Goal: Task Accomplishment & Management: Manage account settings

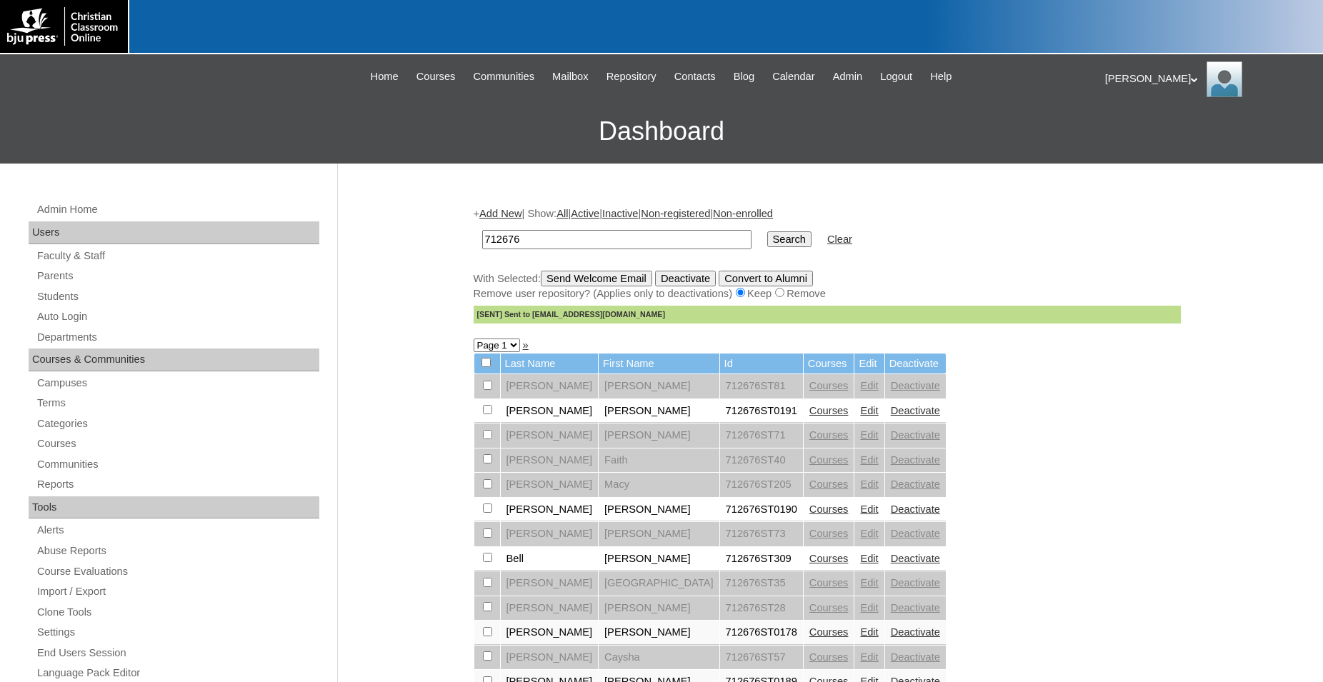
drag, startPoint x: 553, startPoint y: 233, endPoint x: 426, endPoint y: 236, distance: 127.2
drag, startPoint x: 532, startPoint y: 245, endPoint x: 421, endPoint y: 234, distance: 111.2
click at [482, 234] on input "712676" at bounding box center [616, 239] width 269 height 19
type input "80189220"
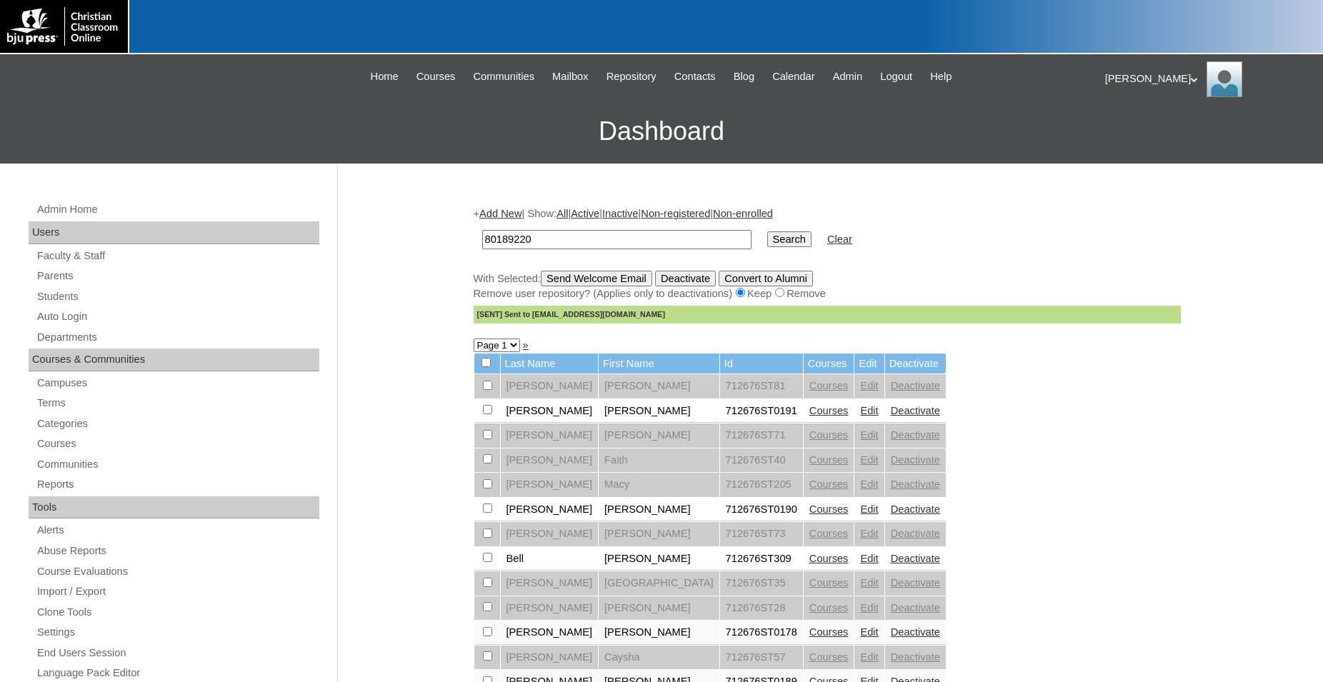
click at [767, 231] on input "Search" at bounding box center [789, 239] width 44 height 16
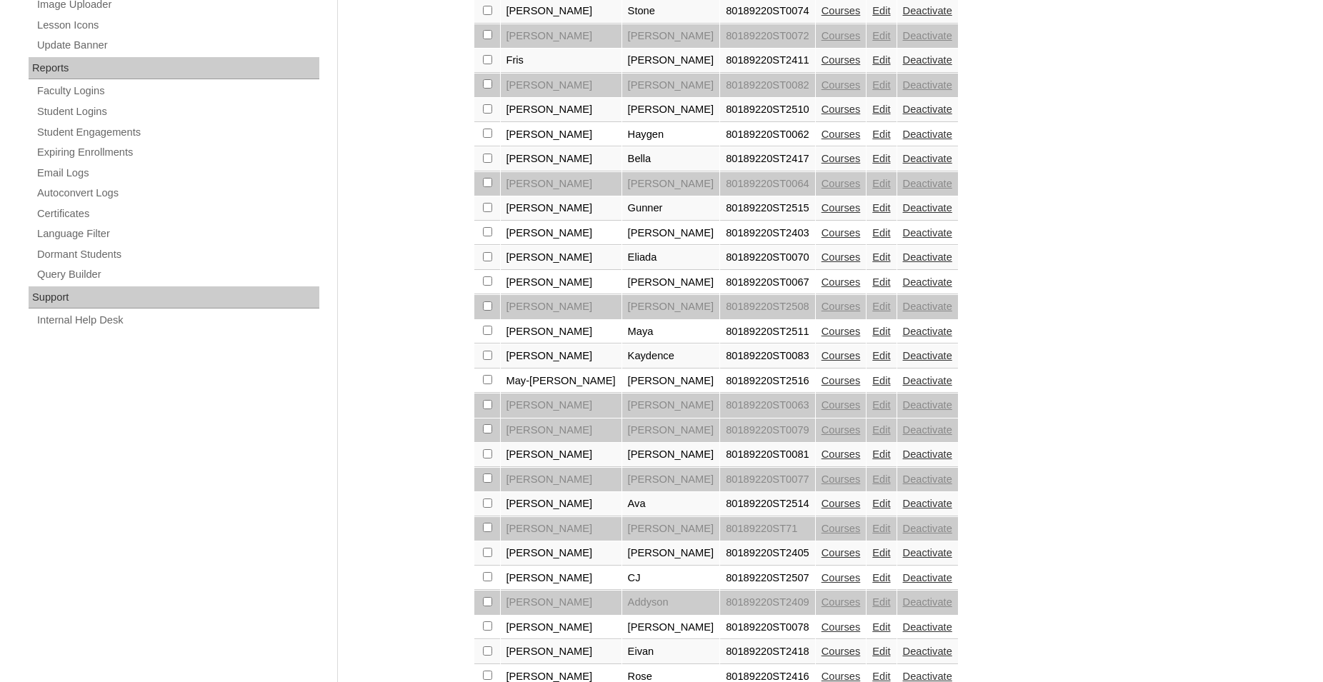
scroll to position [874, 0]
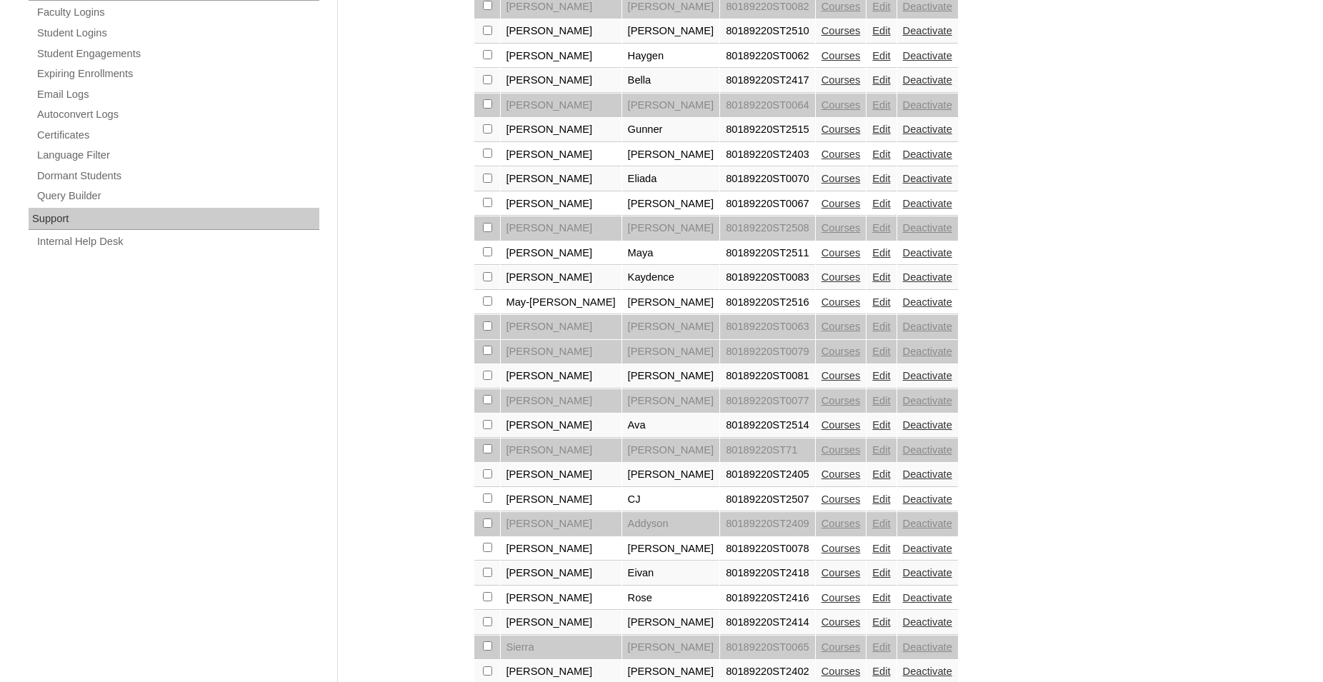
click at [822, 431] on link "Courses" at bounding box center [841, 424] width 39 height 11
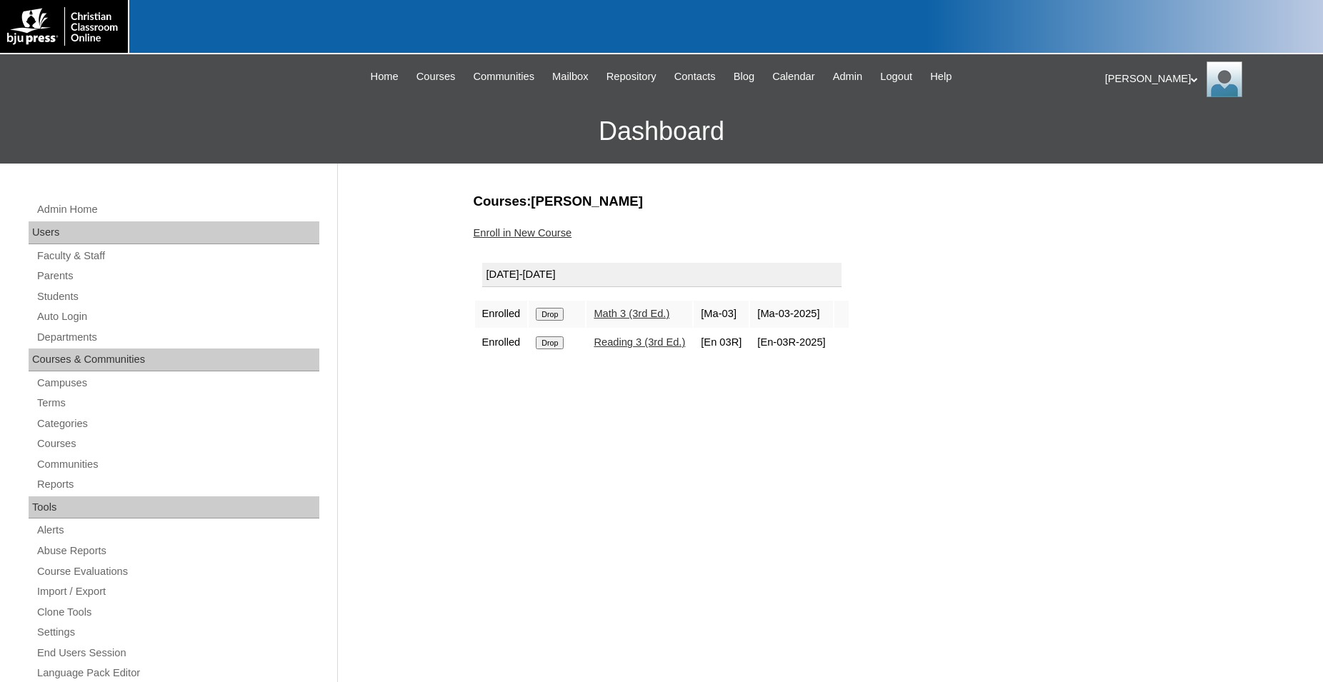
click at [554, 321] on input "Drop" at bounding box center [550, 314] width 28 height 13
click at [546, 316] on input "Drop" at bounding box center [550, 314] width 28 height 13
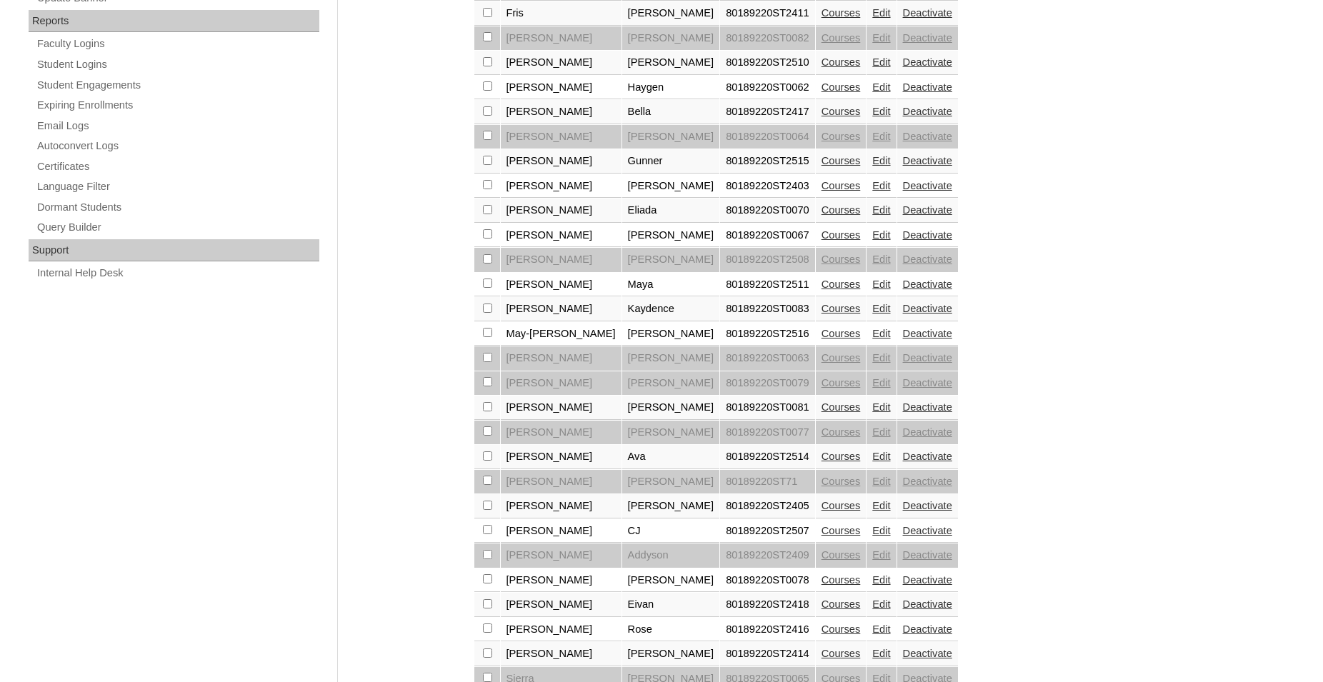
scroll to position [823, 0]
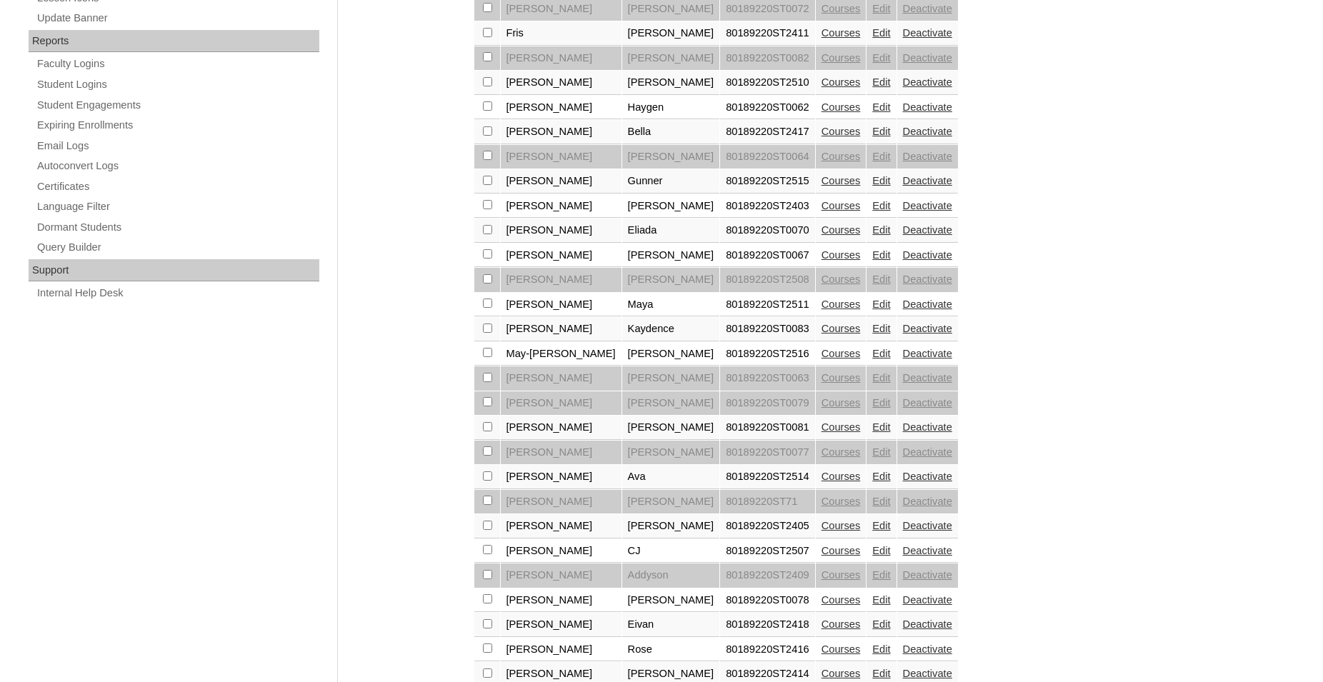
click at [903, 482] on link "Deactivate" at bounding box center [927, 476] width 49 height 11
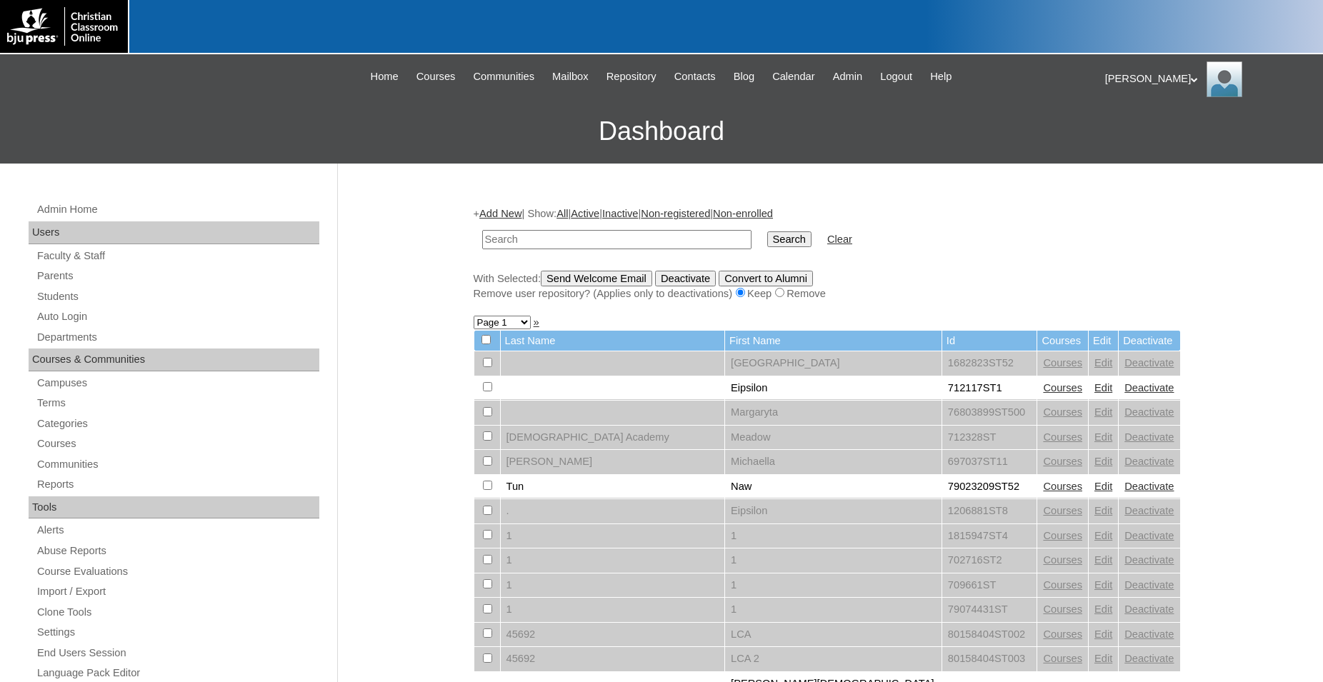
click at [598, 243] on input "text" at bounding box center [616, 239] width 269 height 19
type input "75887489"
click at [767, 231] on input "Search" at bounding box center [789, 239] width 44 height 16
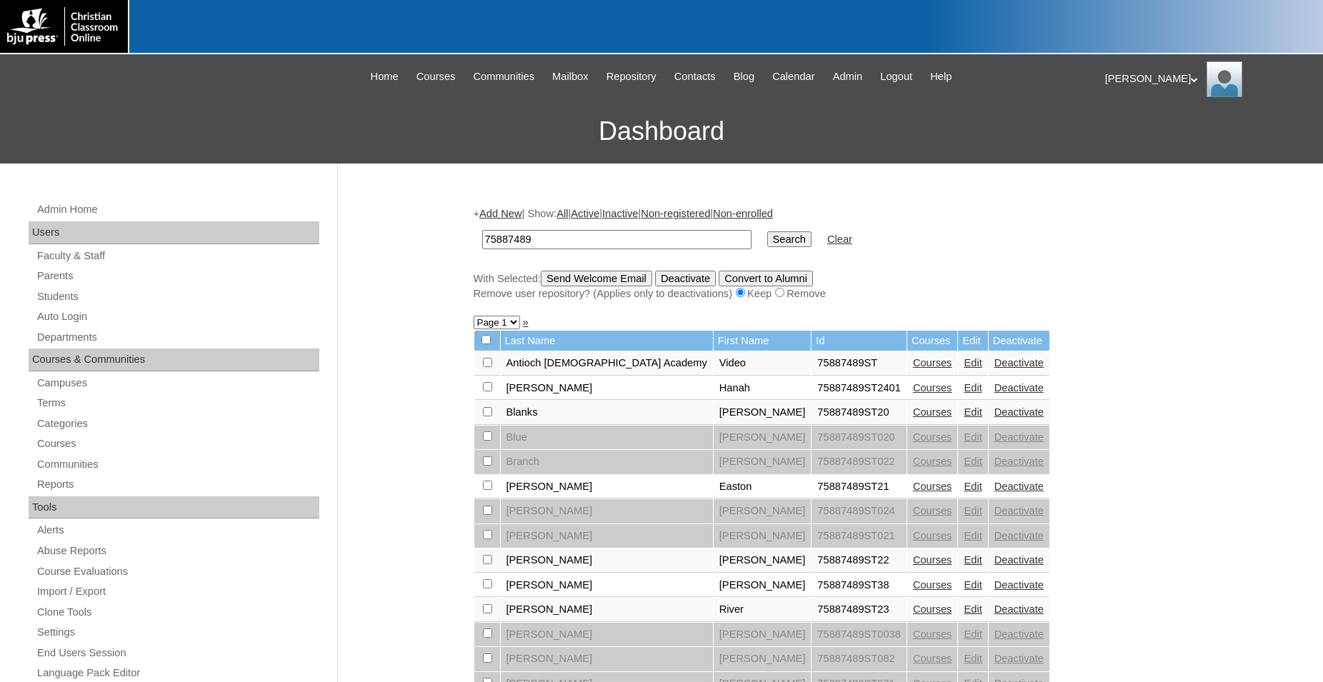
click at [964, 418] on link "Edit" at bounding box center [973, 411] width 18 height 11
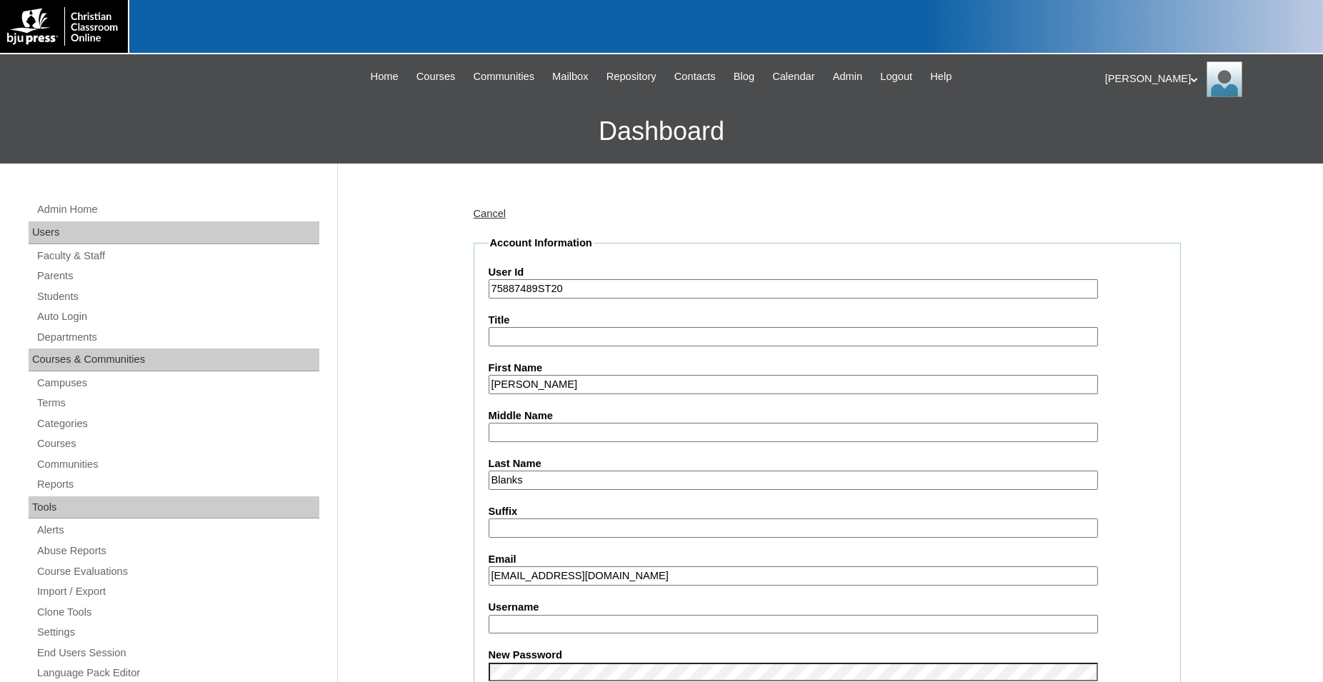
click at [528, 576] on input "claire.banks28@acanc.org" at bounding box center [793, 576] width 609 height 19
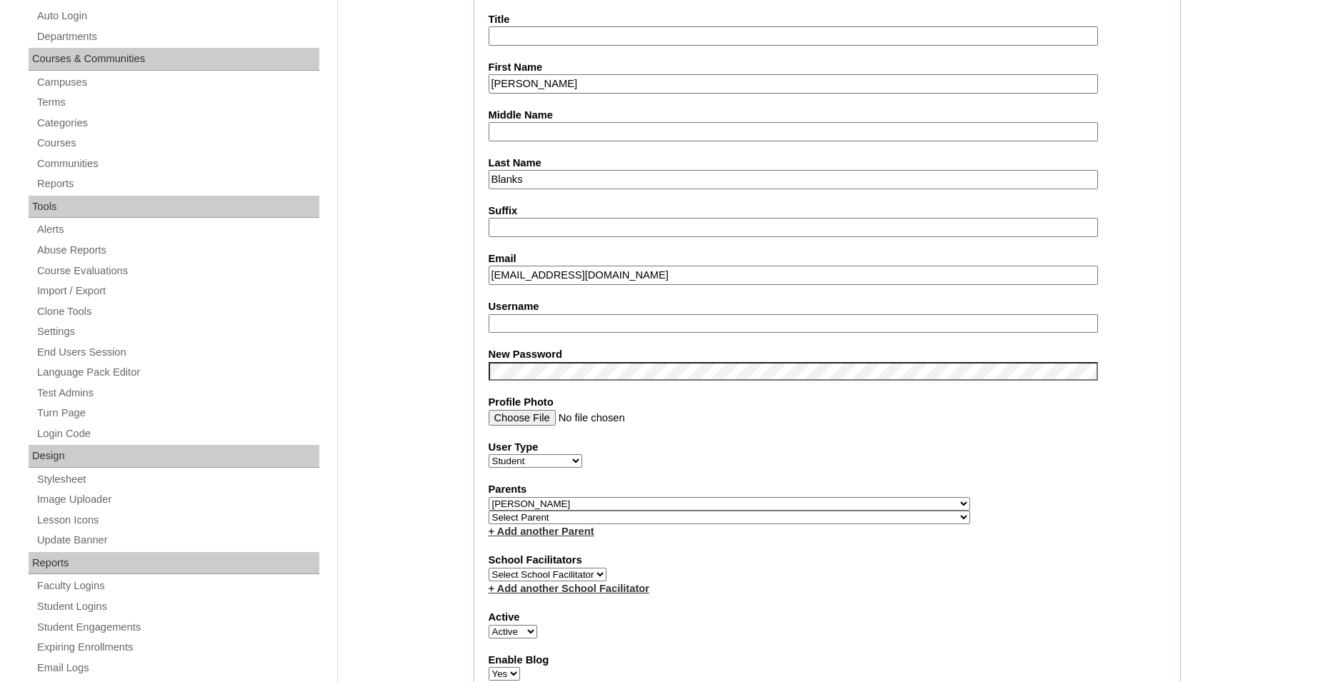
scroll to position [306, 0]
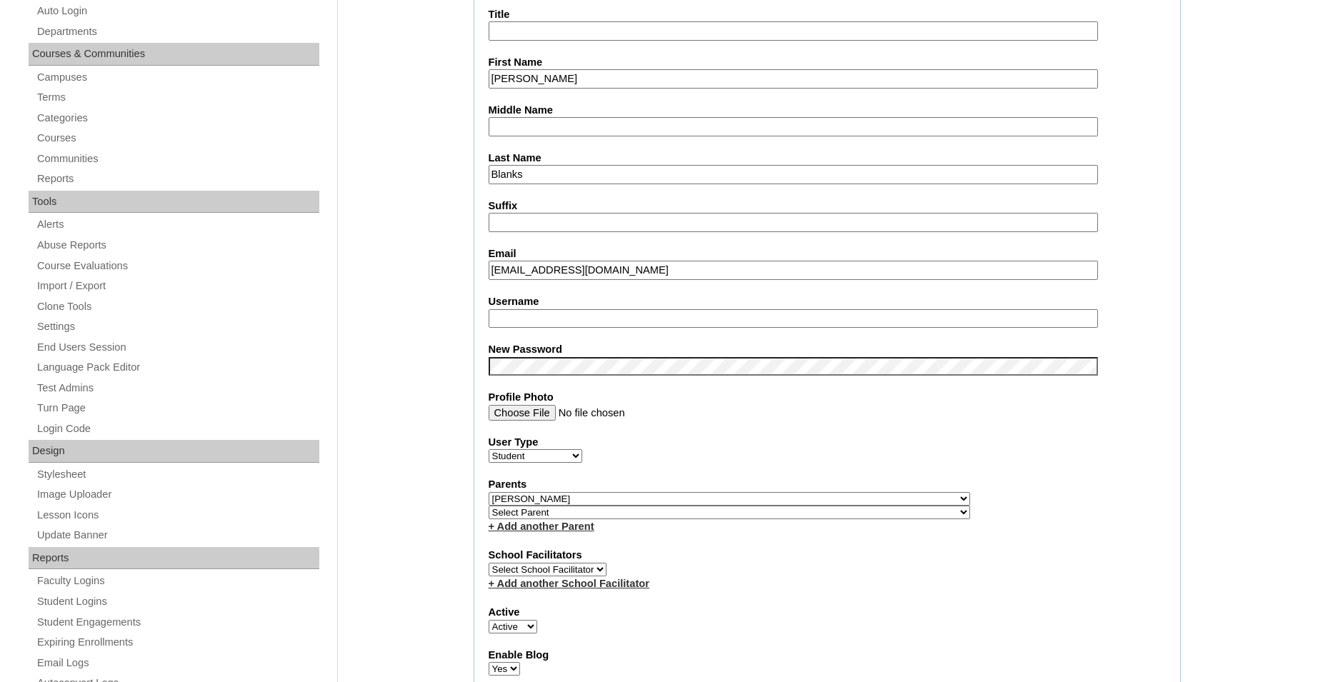
click at [554, 271] on input "claire.blanks28@acanc.org" at bounding box center [793, 270] width 609 height 19
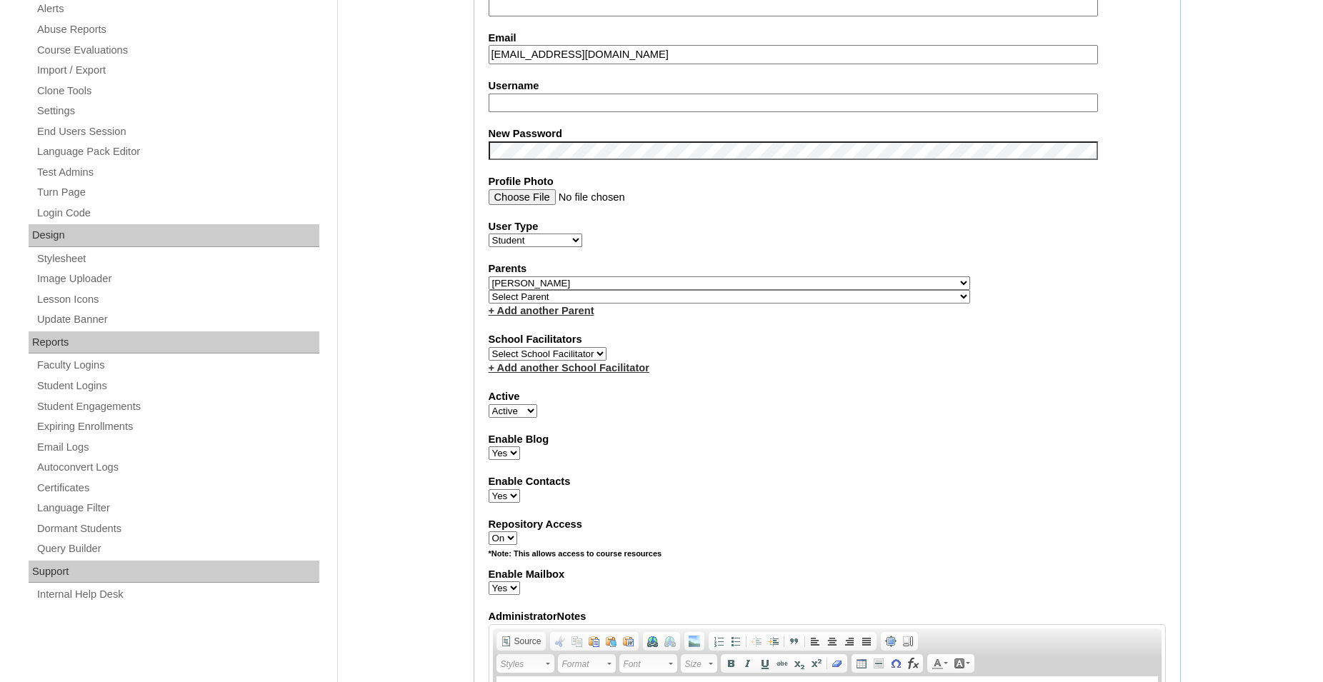
scroll to position [499, 0]
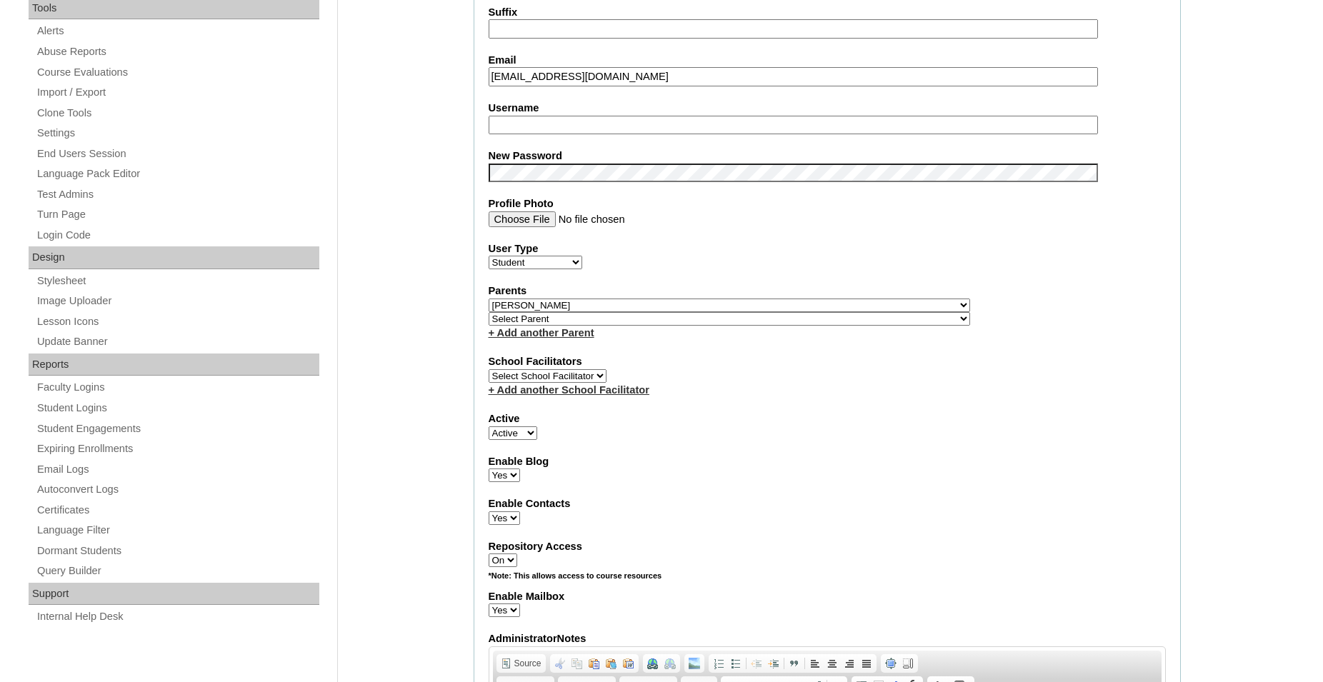
type input "claire.blanks.28@acanc.org"
click at [612, 126] on input "Username" at bounding box center [793, 125] width 609 height 19
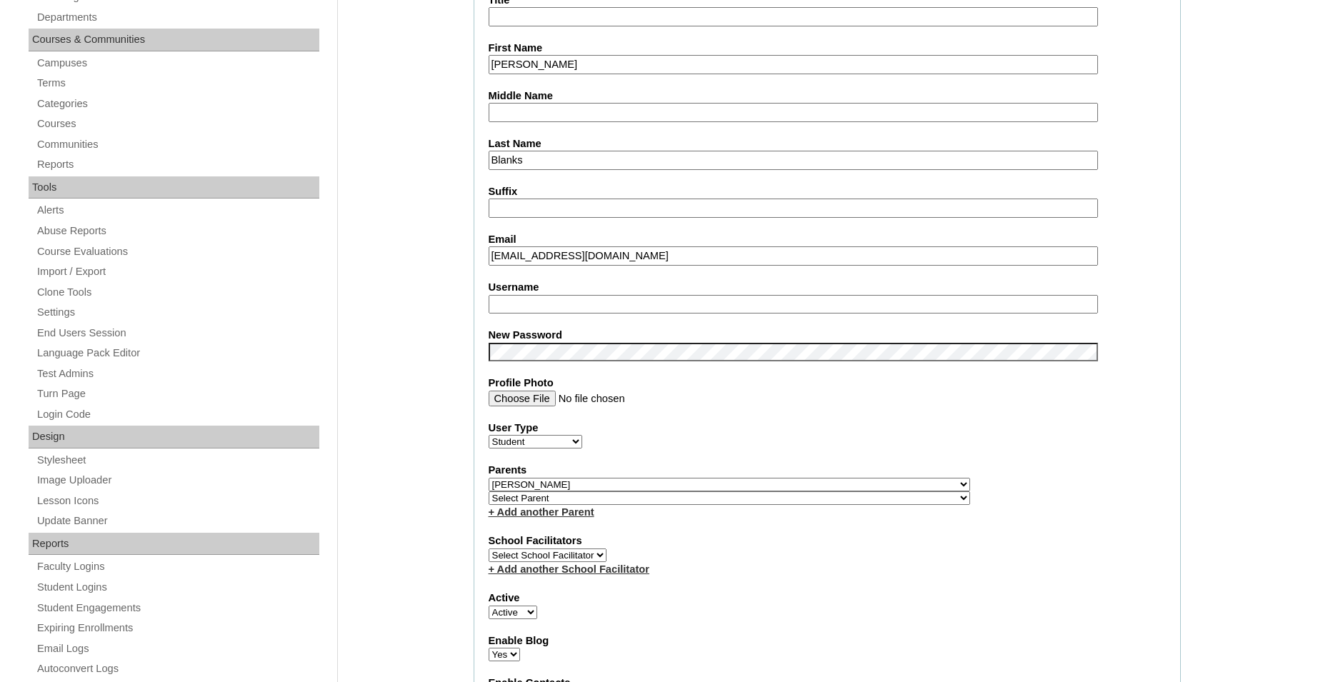
scroll to position [281, 0]
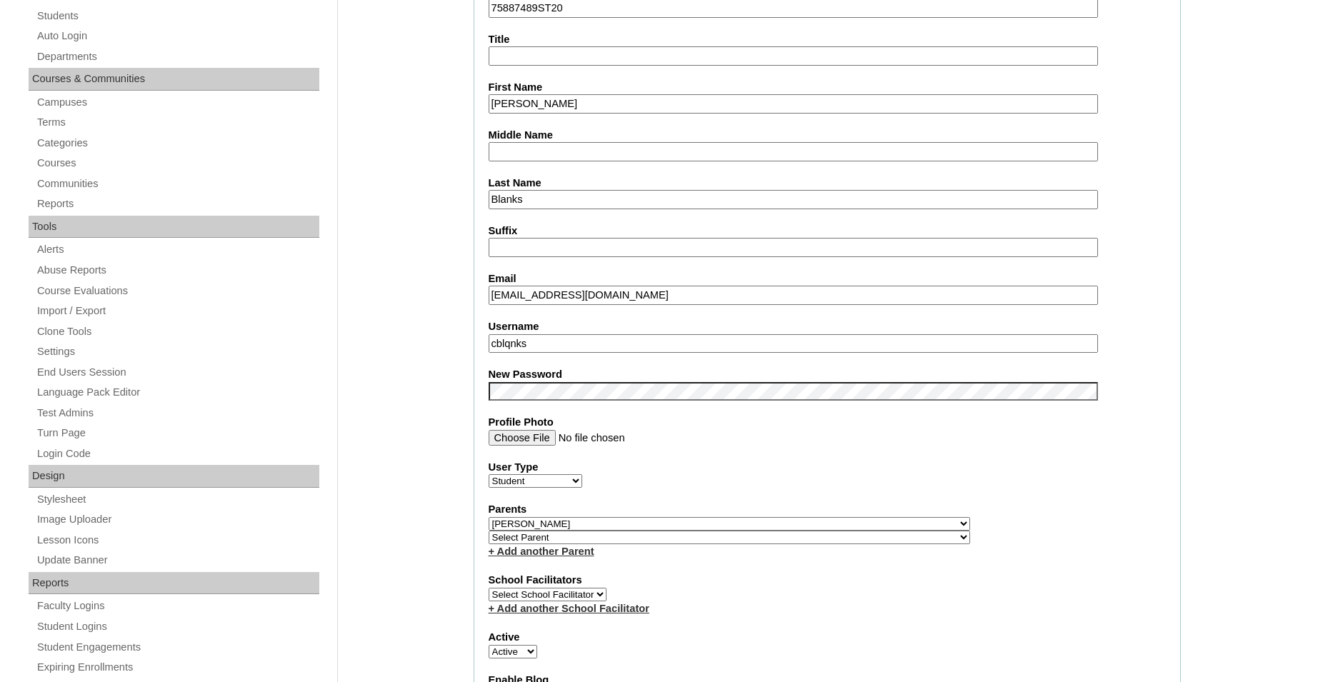
type input "cblqnks"
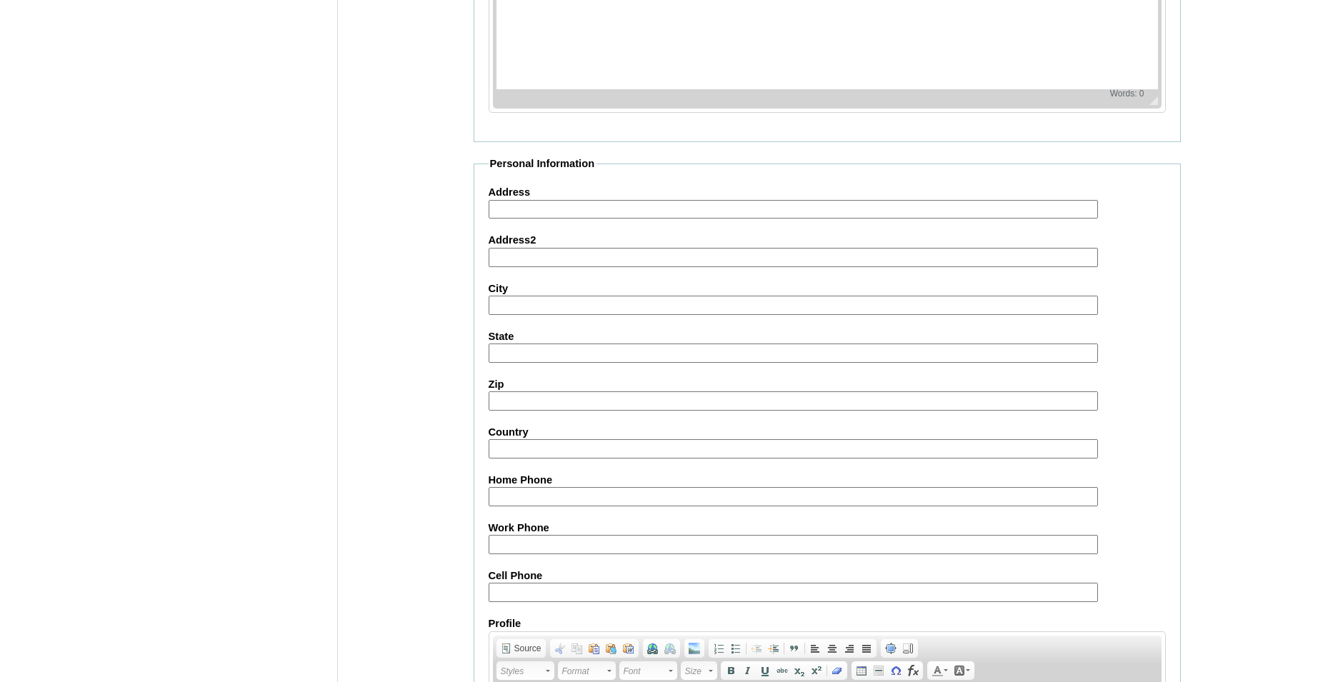
scroll to position [1520, 0]
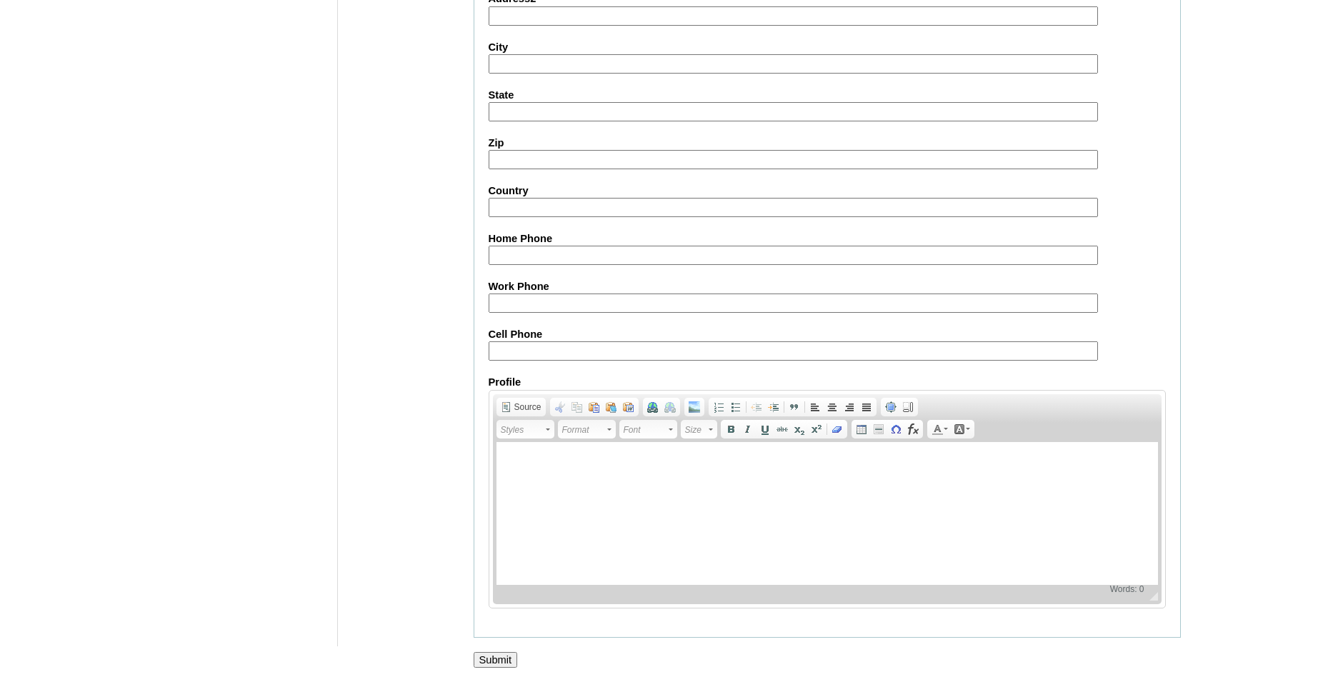
click at [499, 656] on input "Submit" at bounding box center [496, 660] width 44 height 16
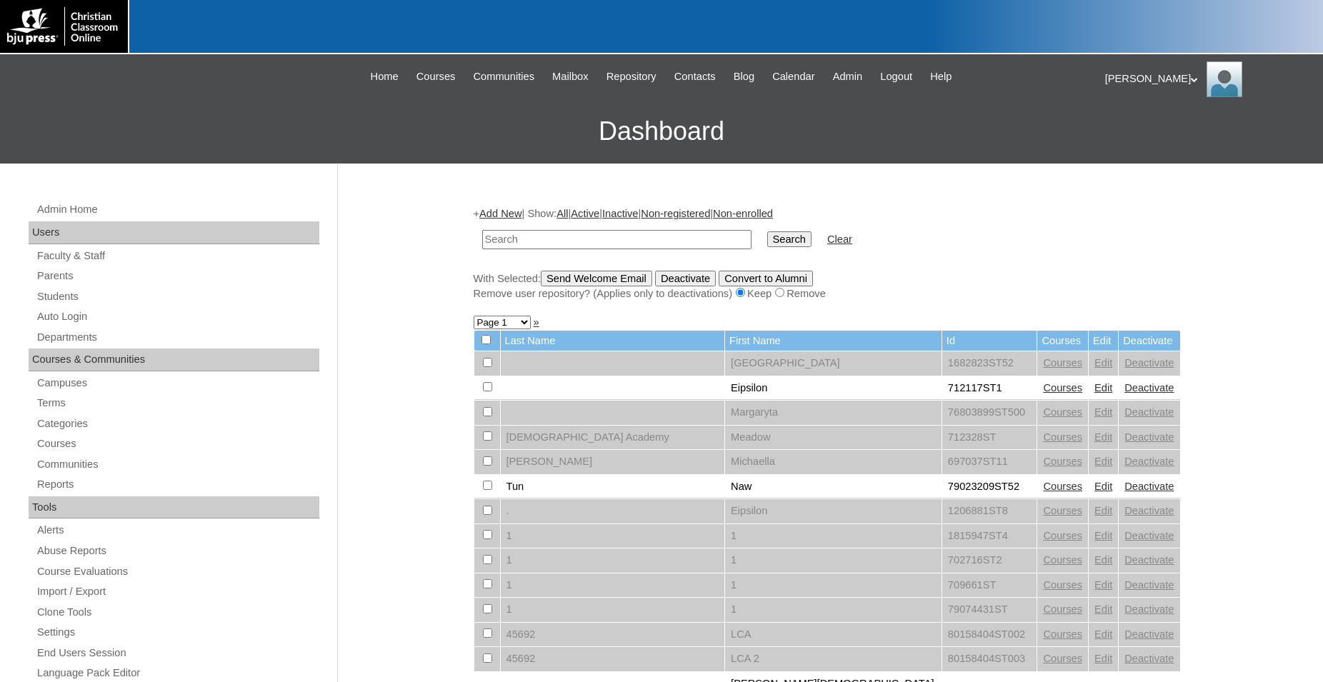
click at [586, 244] on input "text" at bounding box center [616, 239] width 269 height 19
type input "75887489"
click at [767, 231] on input "Search" at bounding box center [789, 239] width 44 height 16
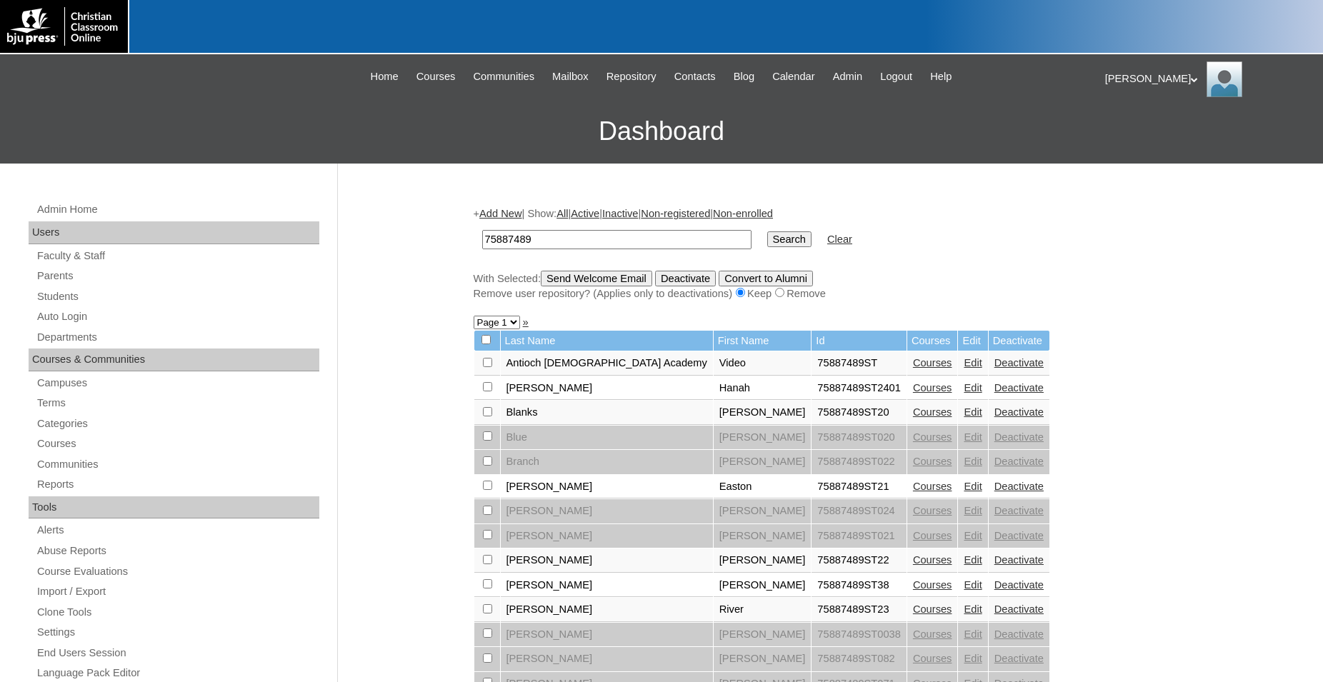
click at [489, 367] on input "checkbox" at bounding box center [487, 362] width 9 height 9
checkbox input "true"
click at [611, 283] on input "Send Welcome Email" at bounding box center [596, 279] width 111 height 16
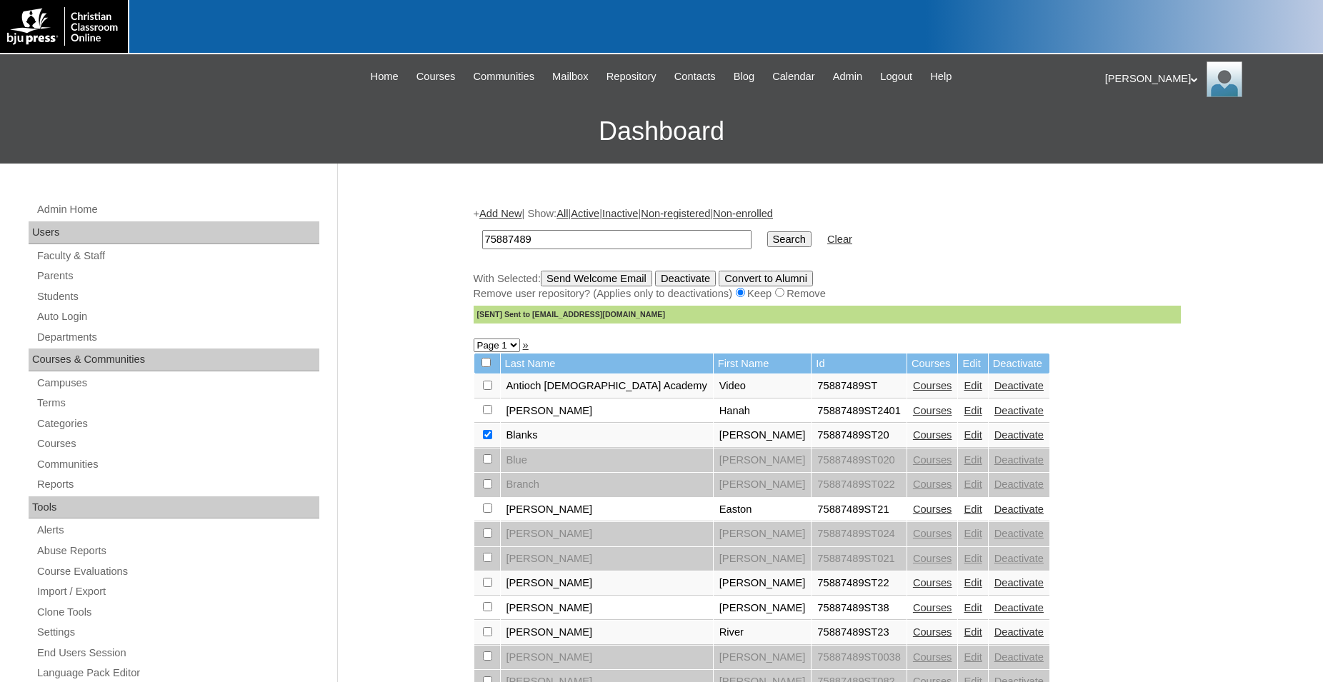
click at [964, 441] on link "Edit" at bounding box center [973, 434] width 18 height 11
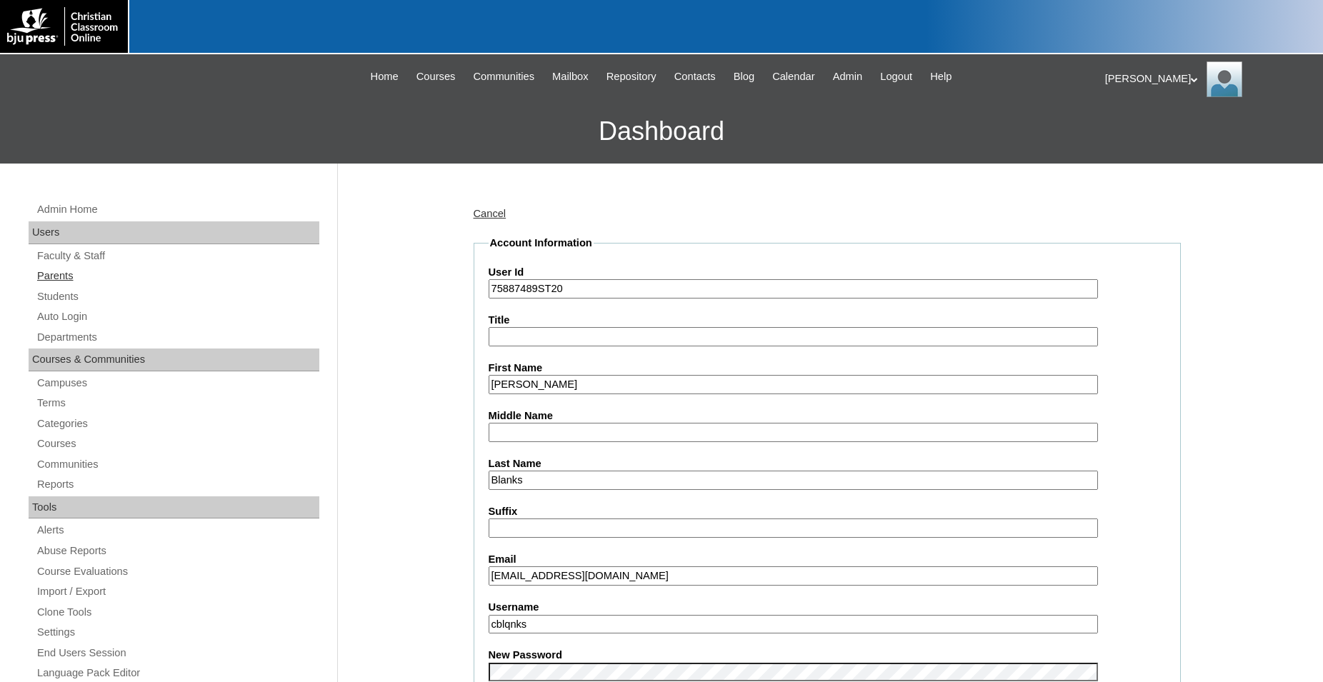
click at [66, 275] on link "Parents" at bounding box center [178, 276] width 284 height 18
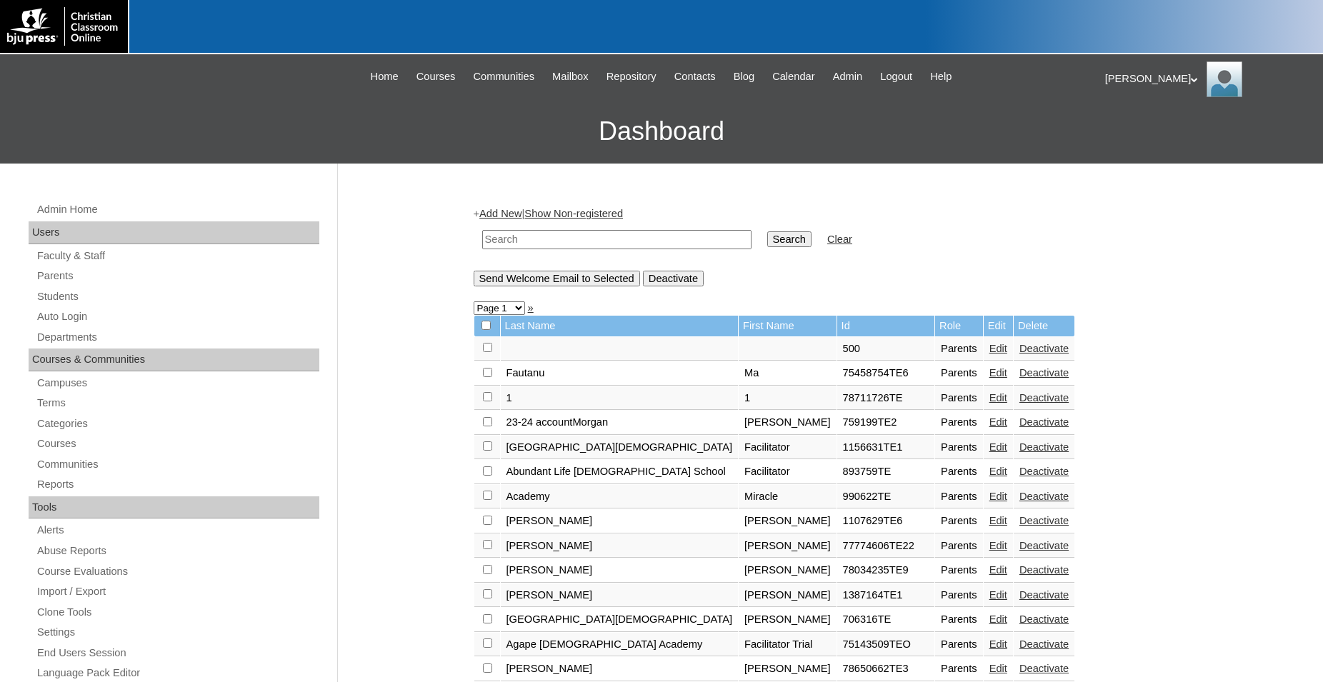
click at [652, 239] on input "text" at bounding box center [616, 239] width 269 height 19
type input "75887489"
click at [767, 231] on input "Search" at bounding box center [789, 239] width 44 height 16
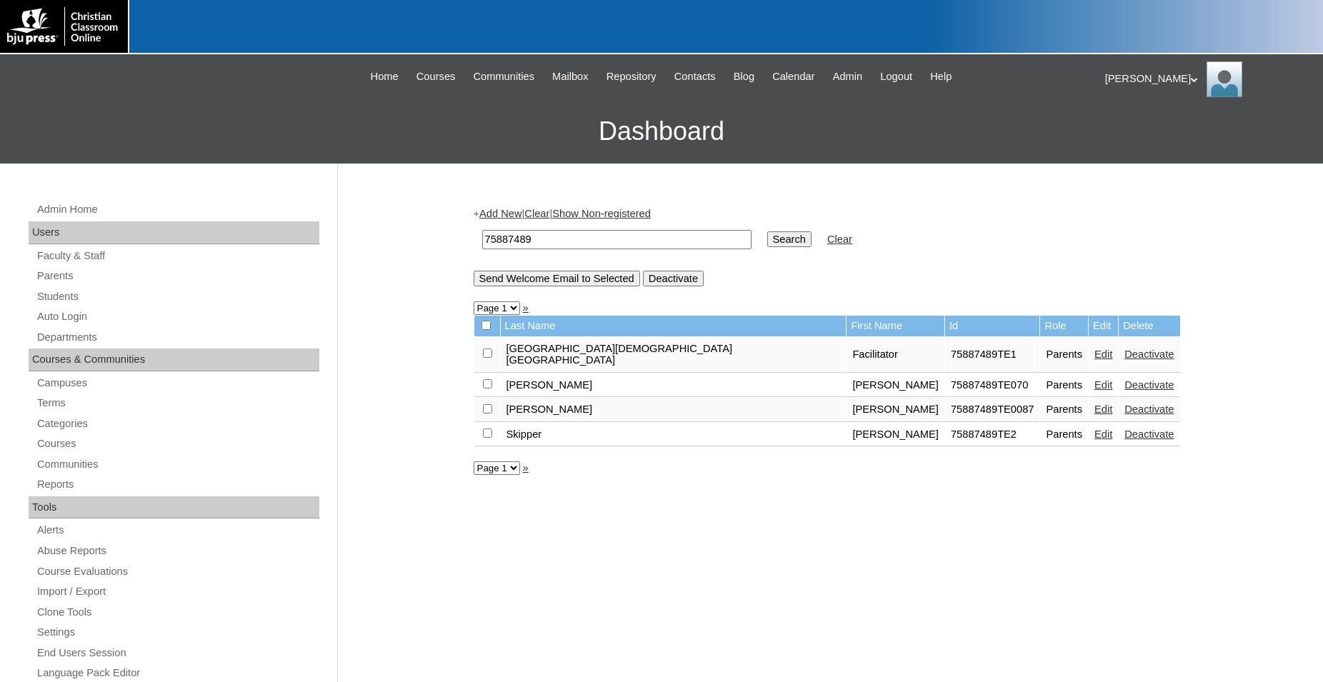
click at [1094, 430] on link "Edit" at bounding box center [1103, 434] width 18 height 11
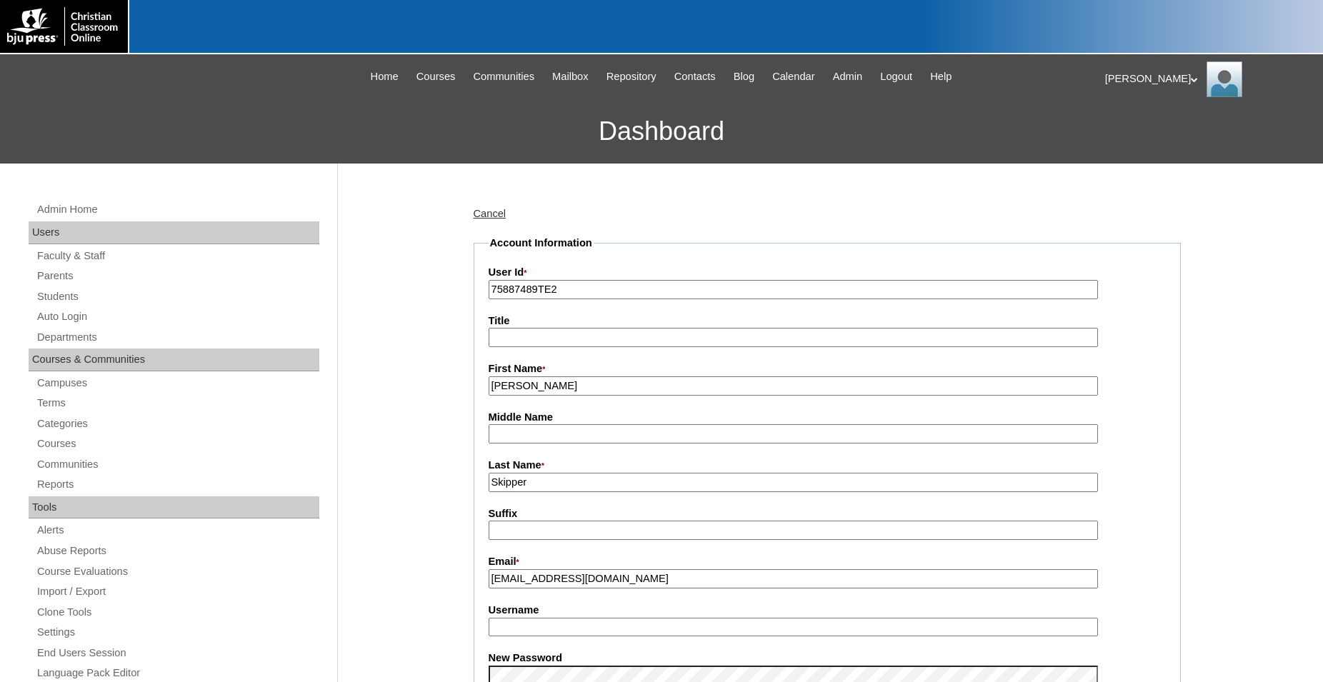
click at [586, 582] on input "stephanieskipper@canc.org" at bounding box center [793, 578] width 609 height 19
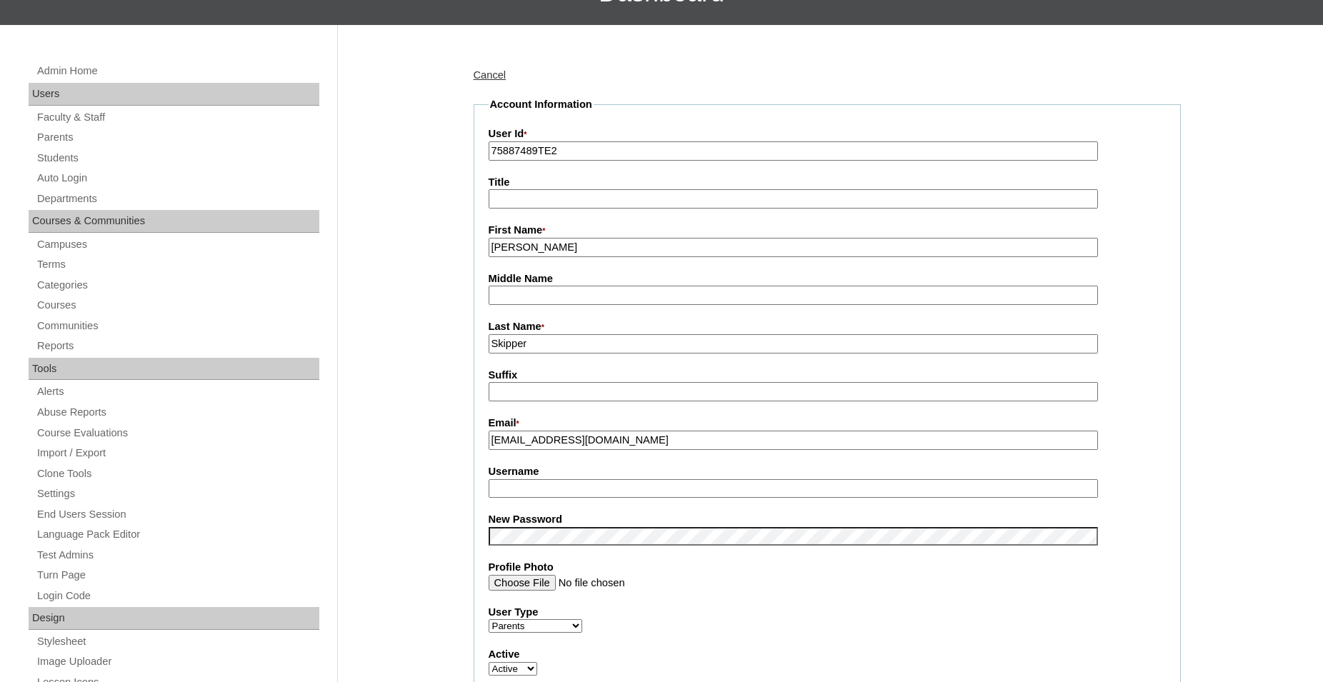
scroll to position [161, 0]
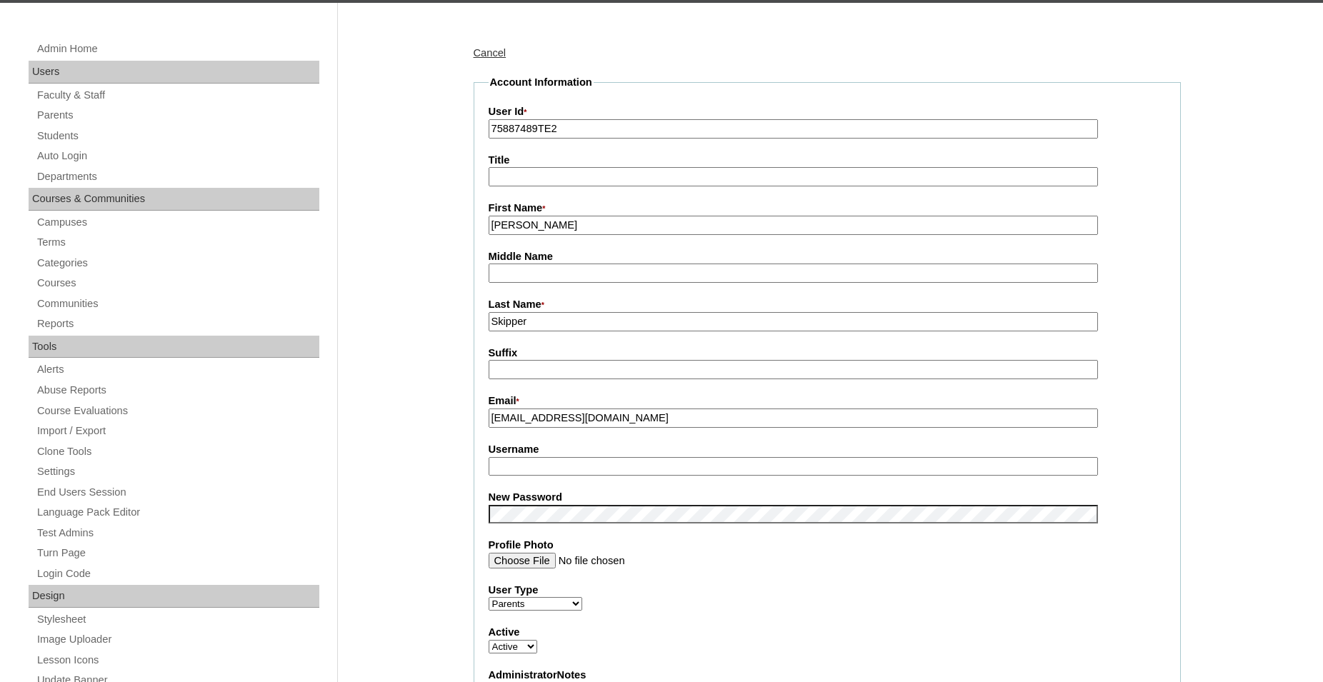
type input "stephanieskipper@acanc.org"
click at [615, 466] on input "Username" at bounding box center [793, 466] width 609 height 19
type input "s.skipper"
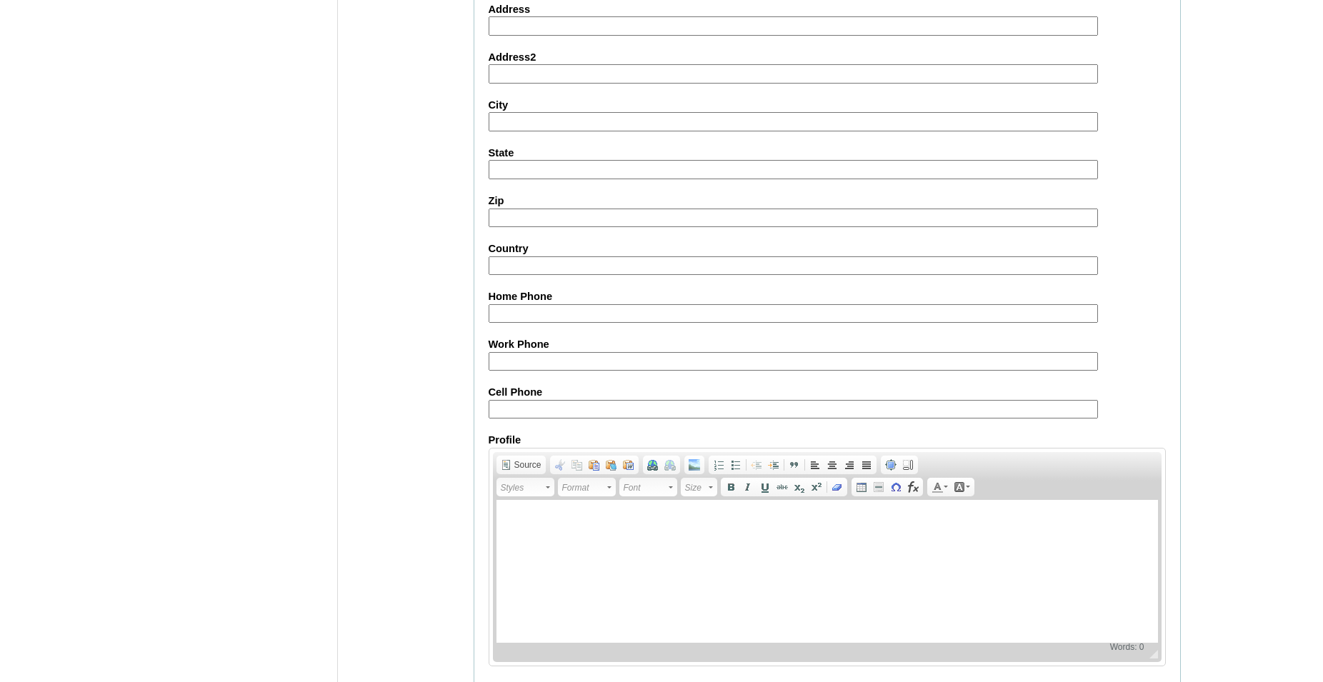
scroll to position [1202, 0]
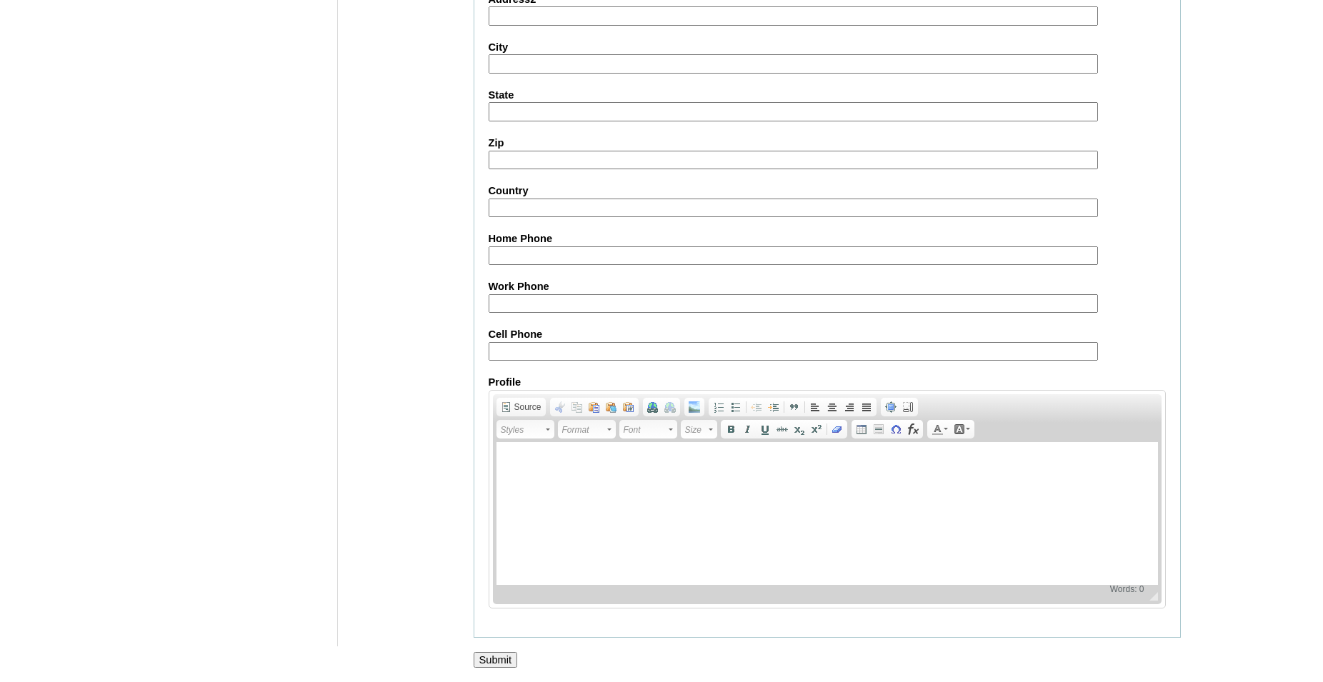
click at [500, 658] on input "Submit" at bounding box center [496, 660] width 44 height 16
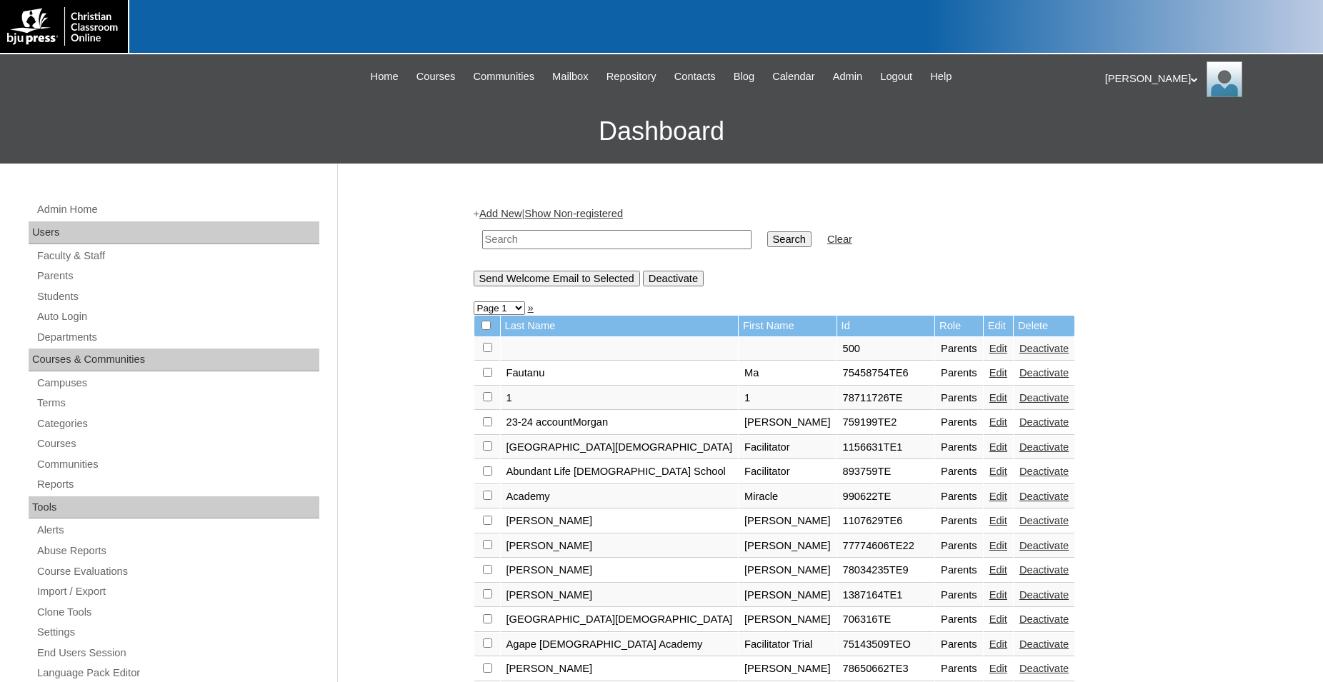
click at [599, 239] on input "text" at bounding box center [616, 239] width 269 height 19
type input "75887489"
click at [767, 231] on input "Search" at bounding box center [789, 239] width 44 height 16
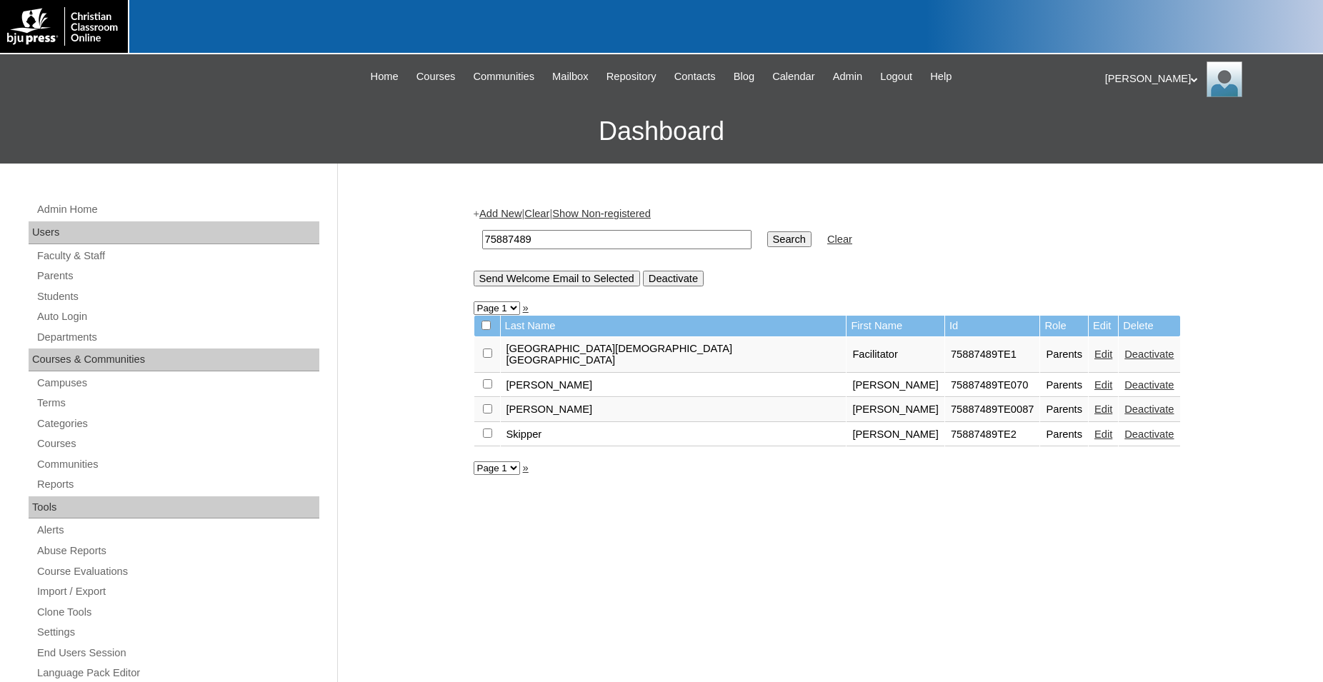
drag, startPoint x: 487, startPoint y: 428, endPoint x: 492, endPoint y: 421, distance: 8.6
click at [487, 358] on input "checkbox" at bounding box center [487, 353] width 9 height 9
checkbox input "true"
click at [562, 284] on input "Send Welcome Email to Selected" at bounding box center [557, 279] width 166 height 16
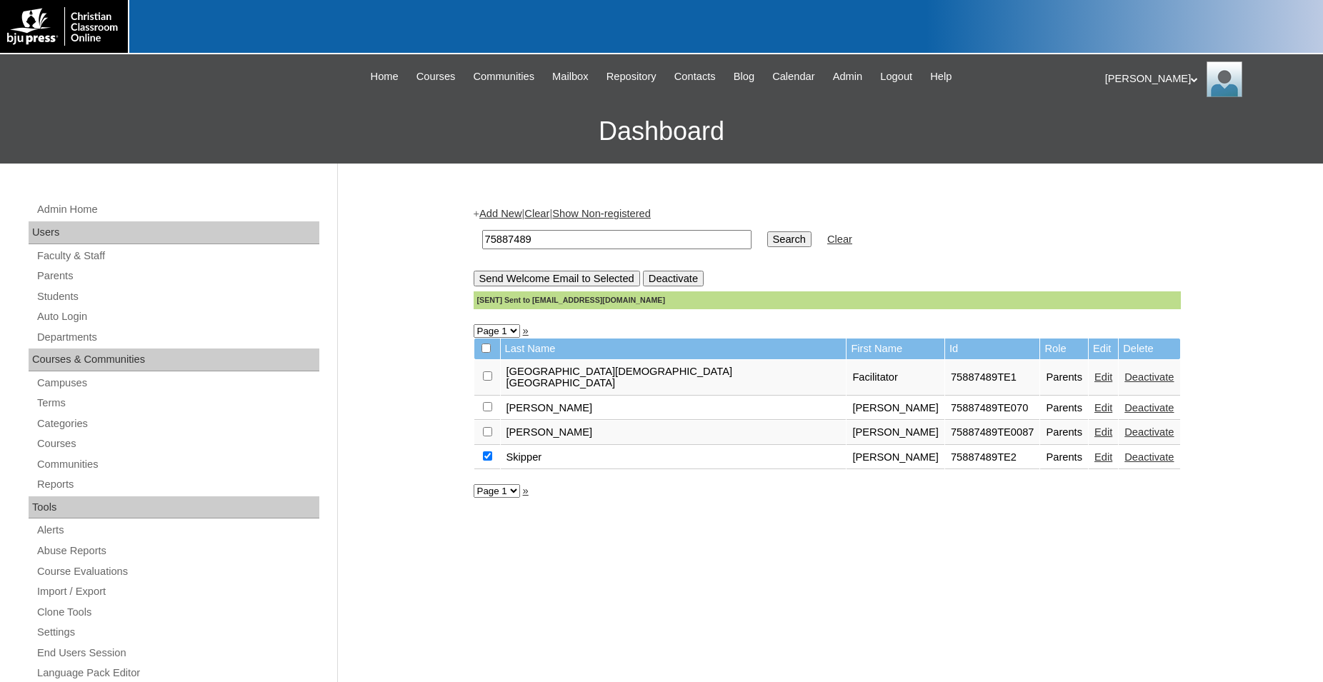
click at [1094, 454] on link "Edit" at bounding box center [1103, 457] width 18 height 11
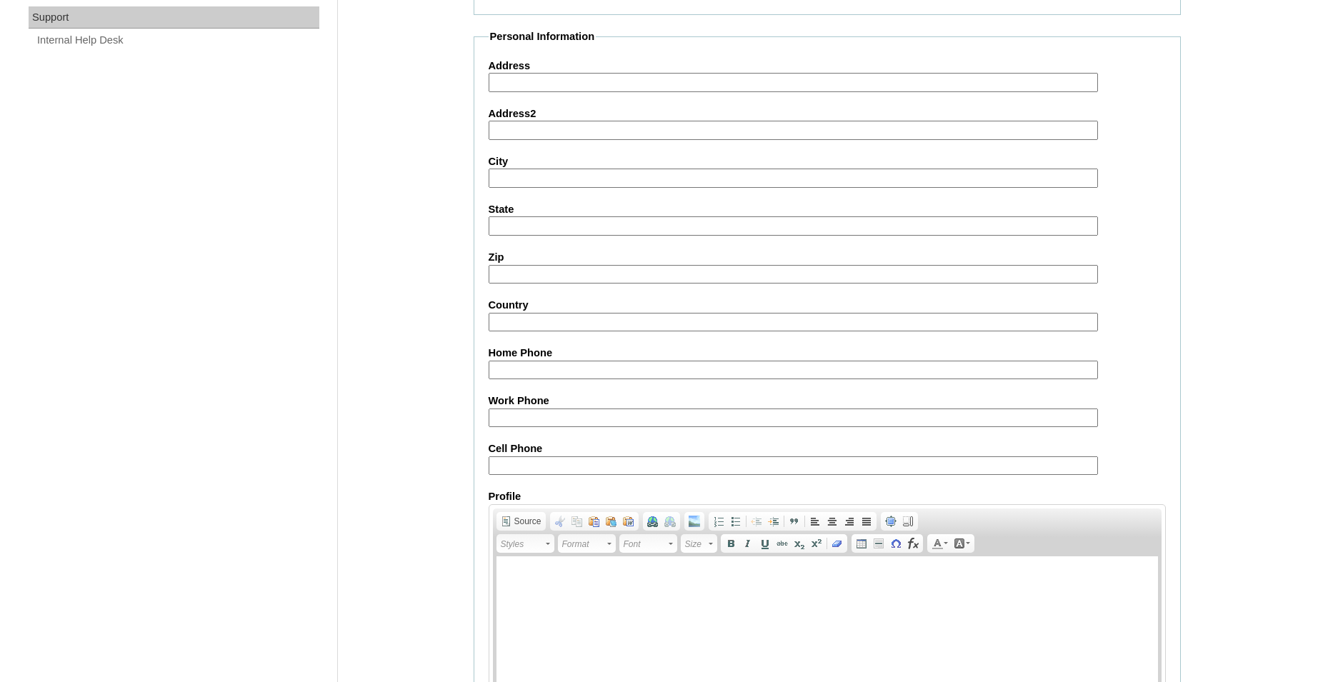
scroll to position [1202, 0]
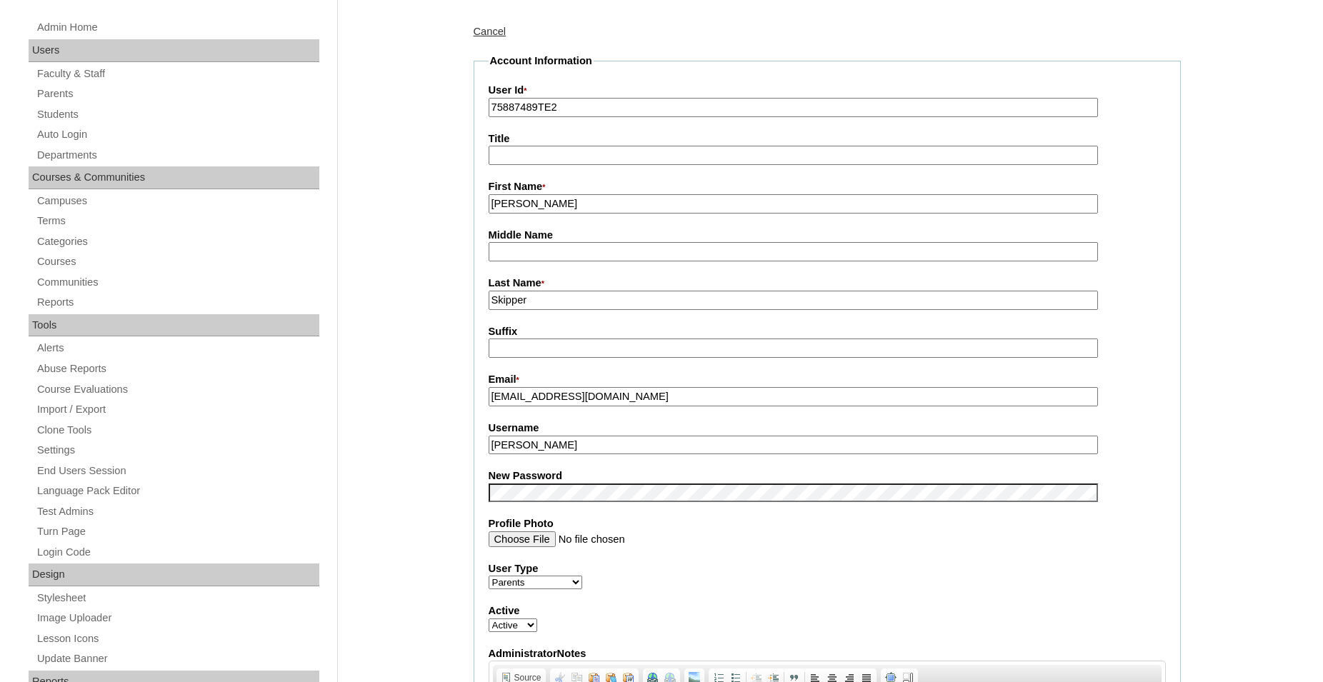
scroll to position [0, 0]
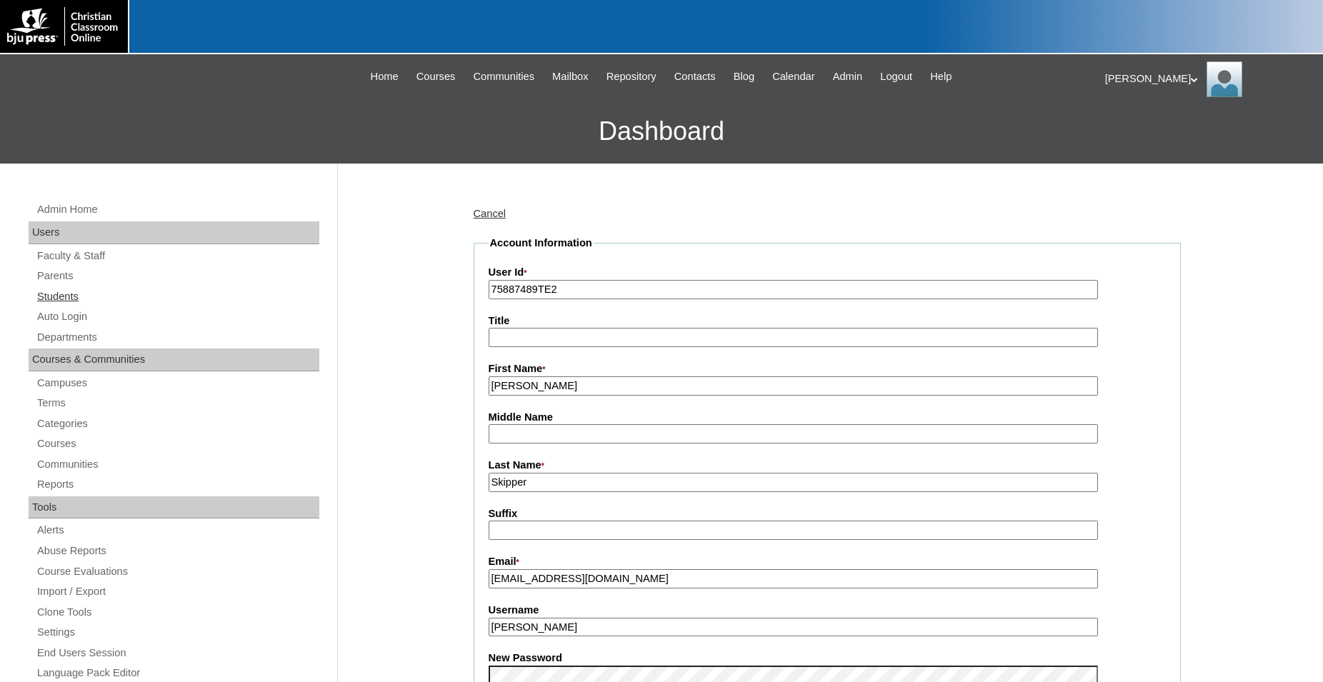
click at [71, 299] on link "Students" at bounding box center [178, 297] width 284 height 18
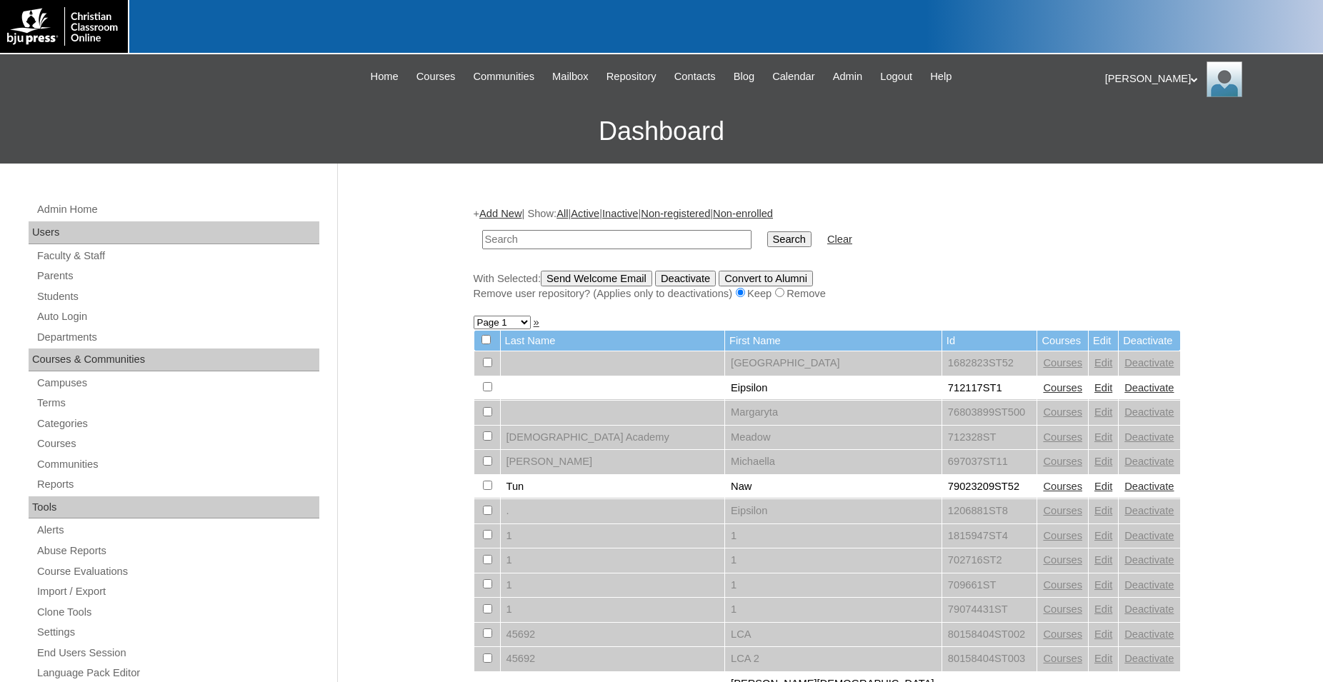
click at [526, 244] on input "text" at bounding box center [616, 239] width 269 height 19
type input "80189220"
click at [767, 231] on input "Search" at bounding box center [789, 239] width 44 height 16
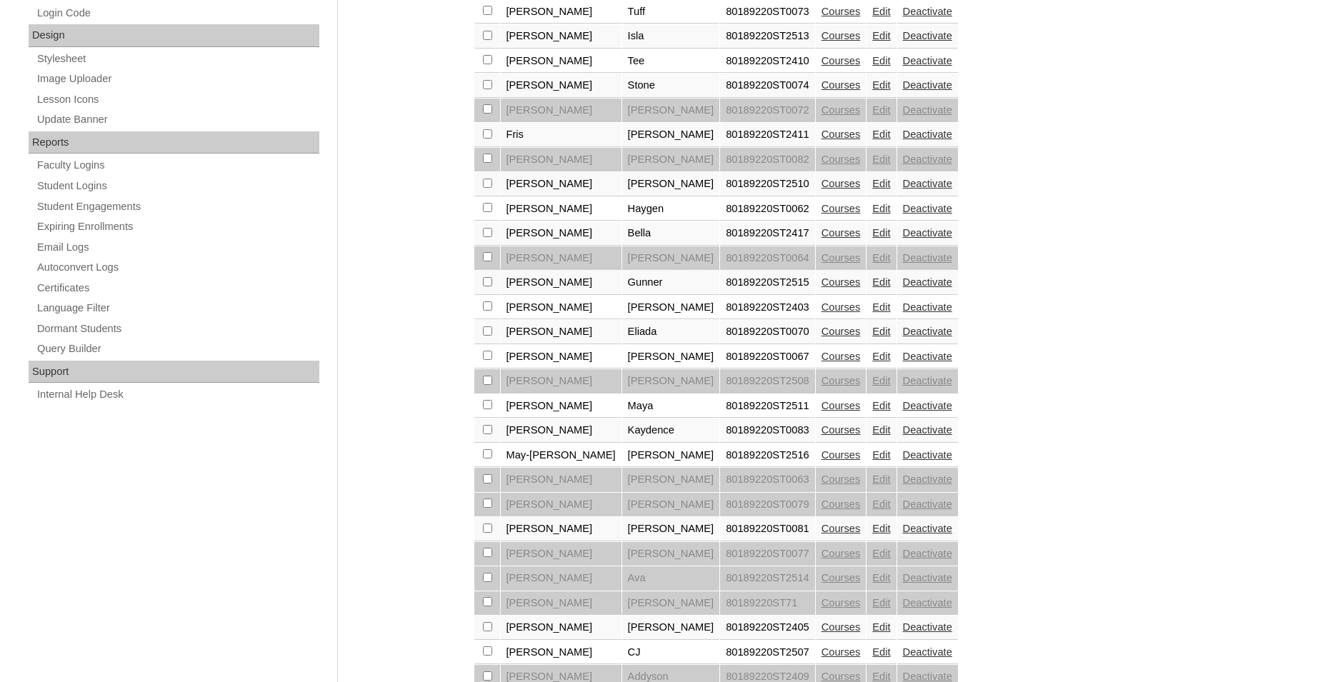
scroll to position [874, 0]
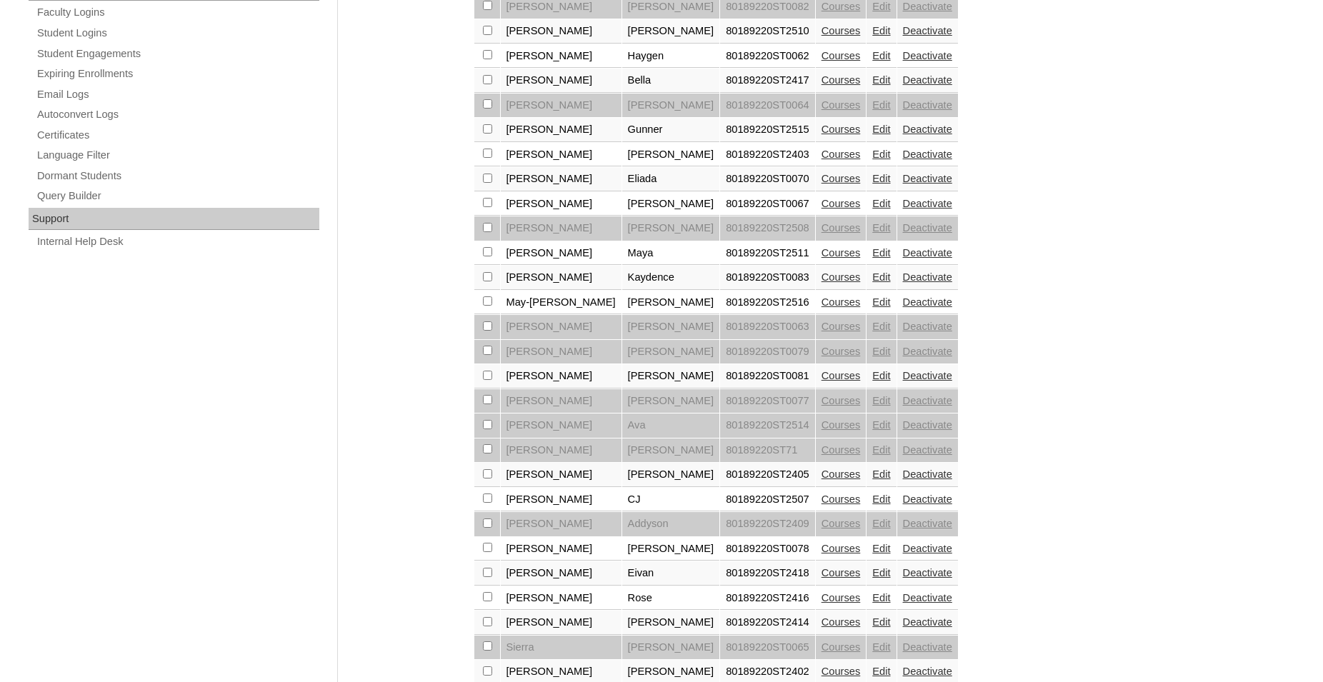
click at [872, 431] on link "Edit" at bounding box center [881, 424] width 18 height 11
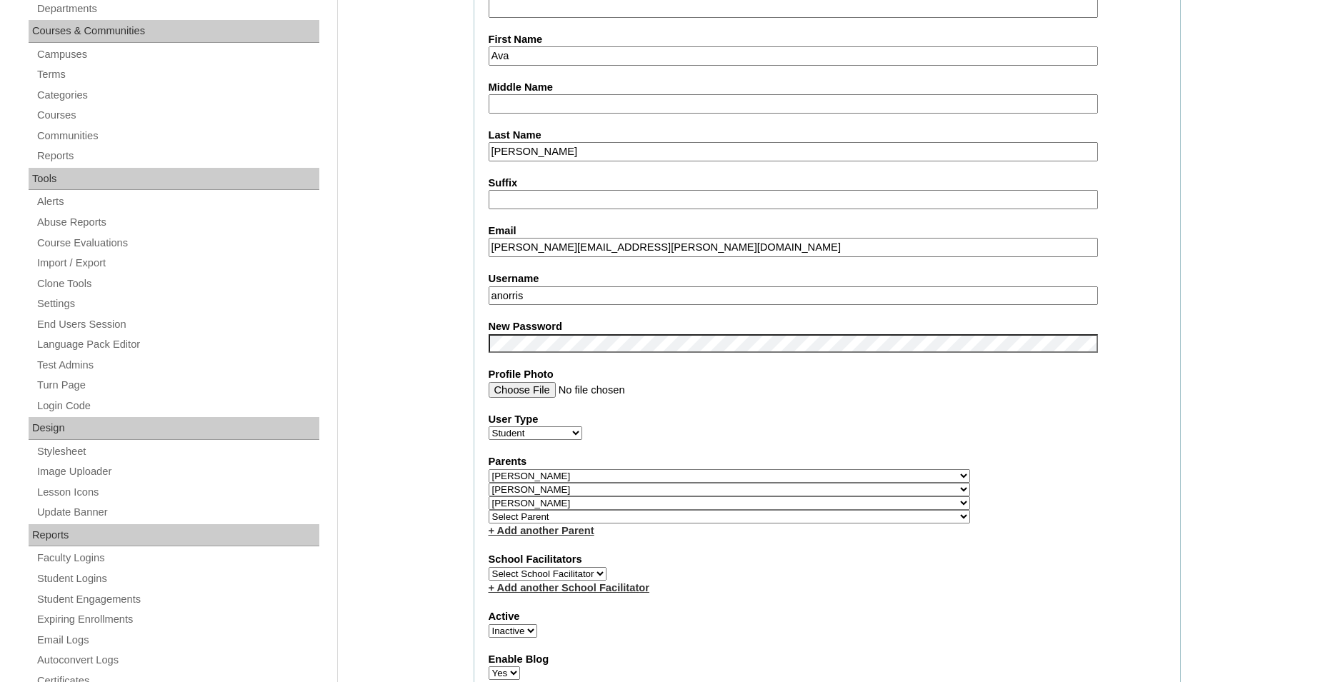
scroll to position [364, 0]
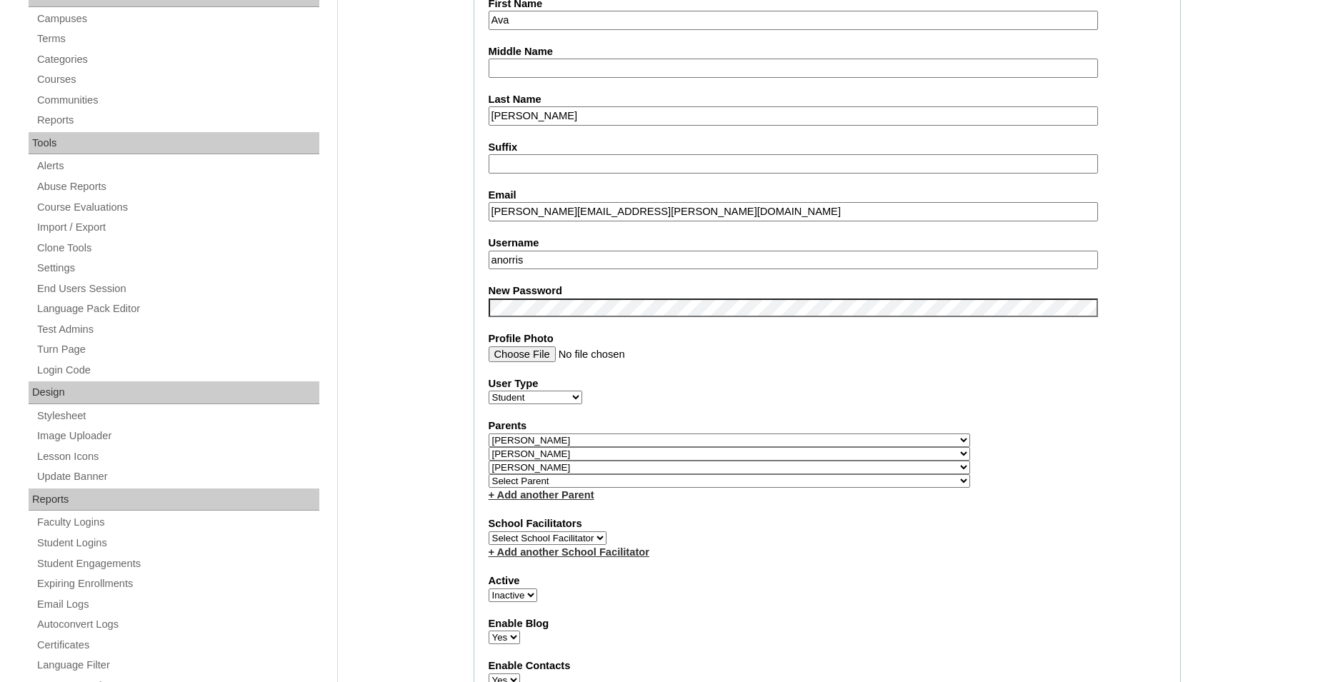
click at [489, 589] on select "Active Inactive" at bounding box center [513, 596] width 49 height 14
select select "1"
click option "Active" at bounding box center [0, 0] width 0 height 0
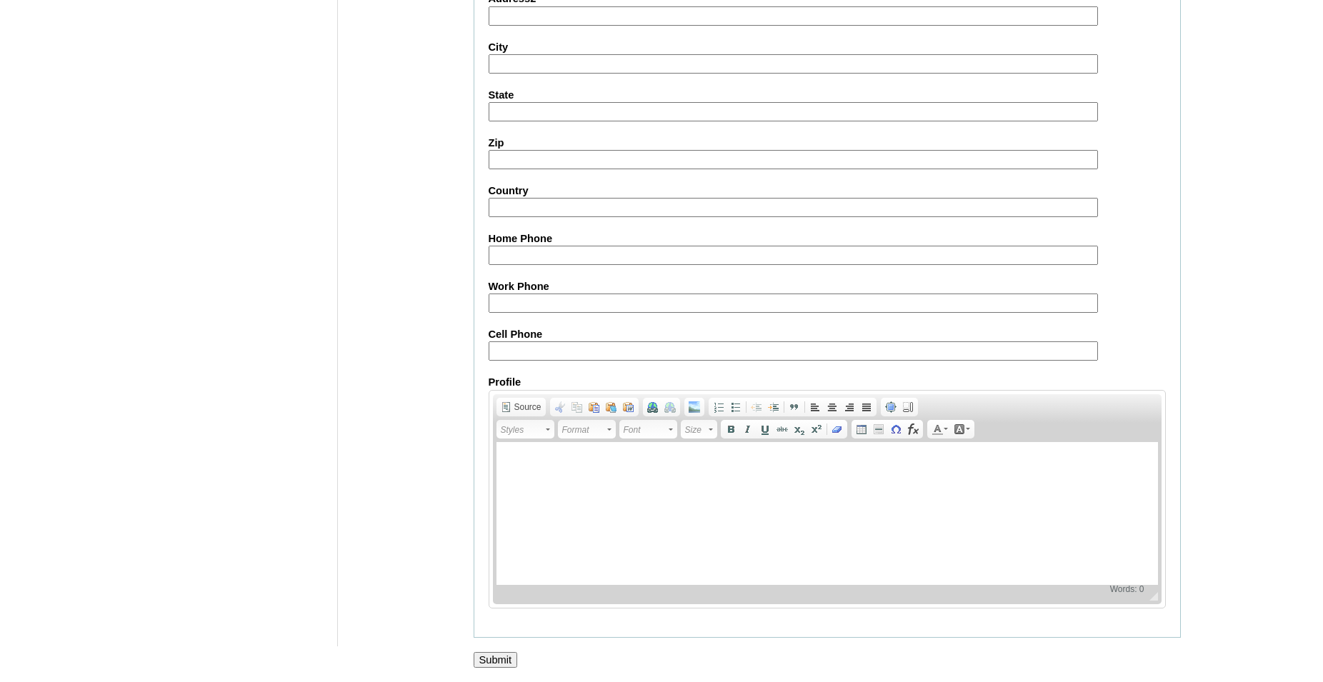
scroll to position [1552, 0]
click at [499, 659] on input "Submit" at bounding box center [496, 660] width 44 height 16
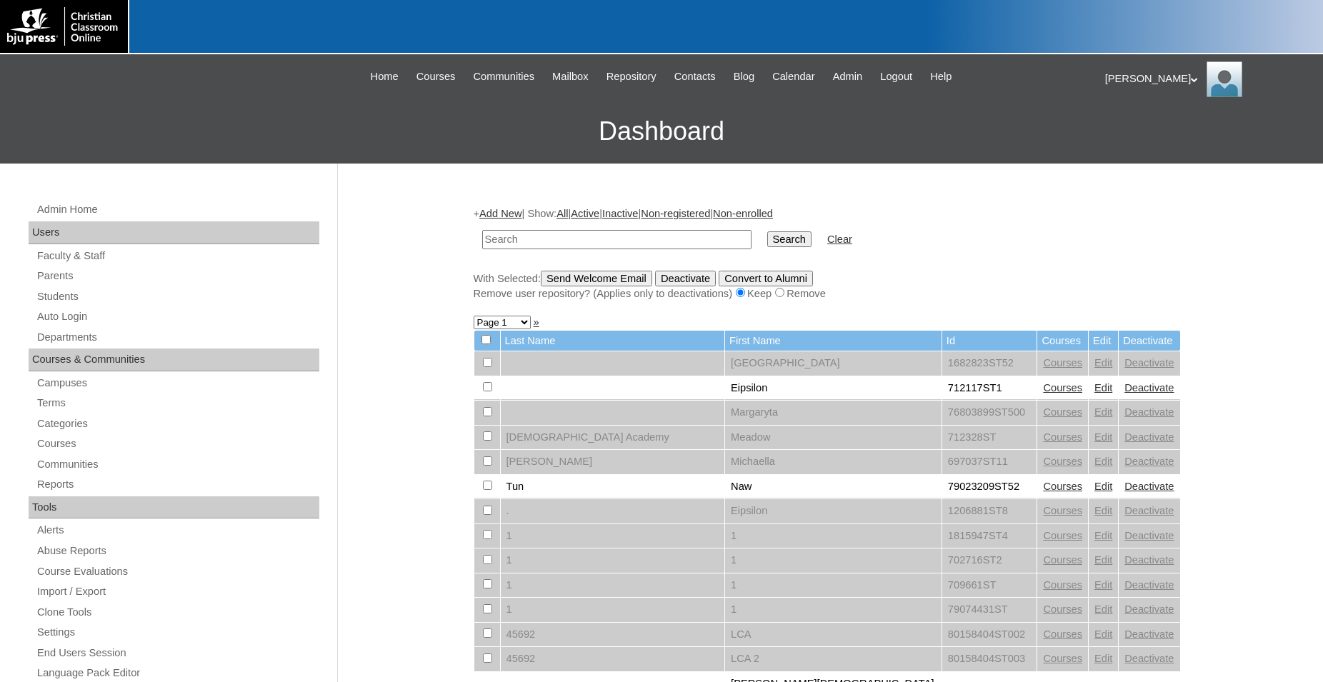
click at [647, 241] on input "text" at bounding box center [616, 239] width 269 height 19
type input "80189220"
click at [767, 231] on input "Search" at bounding box center [789, 239] width 44 height 16
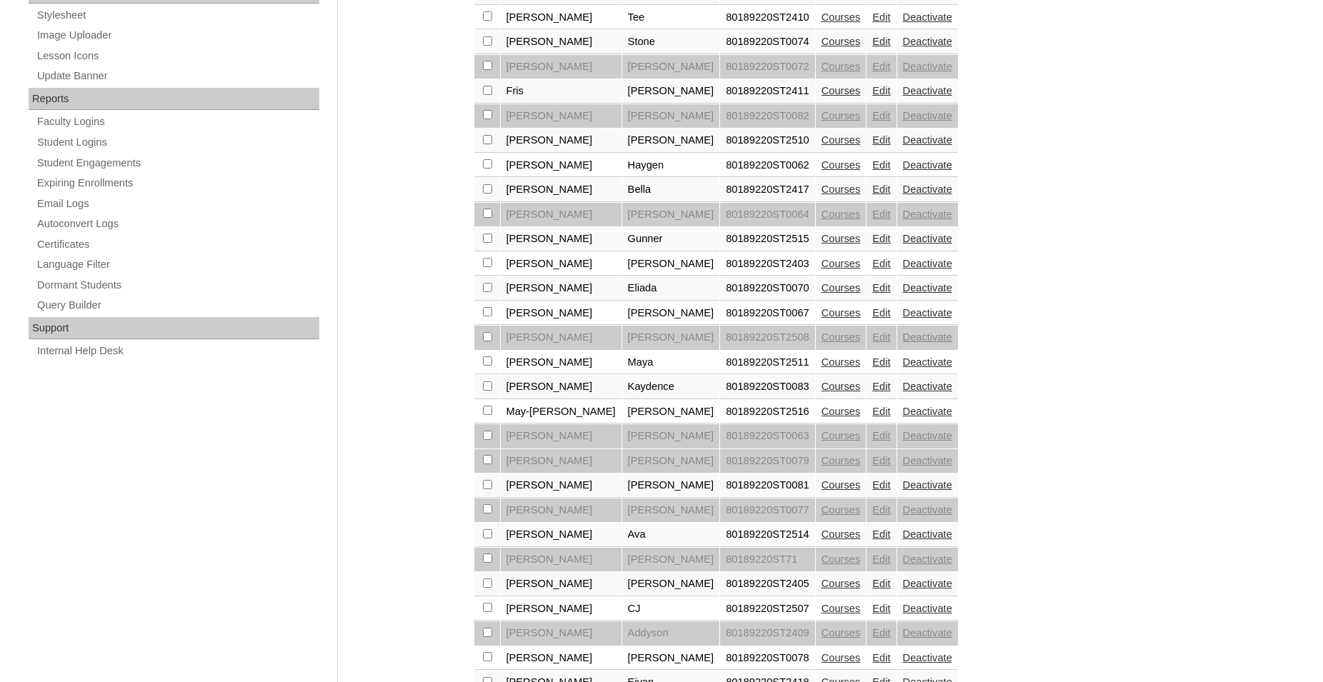
scroll to position [874, 0]
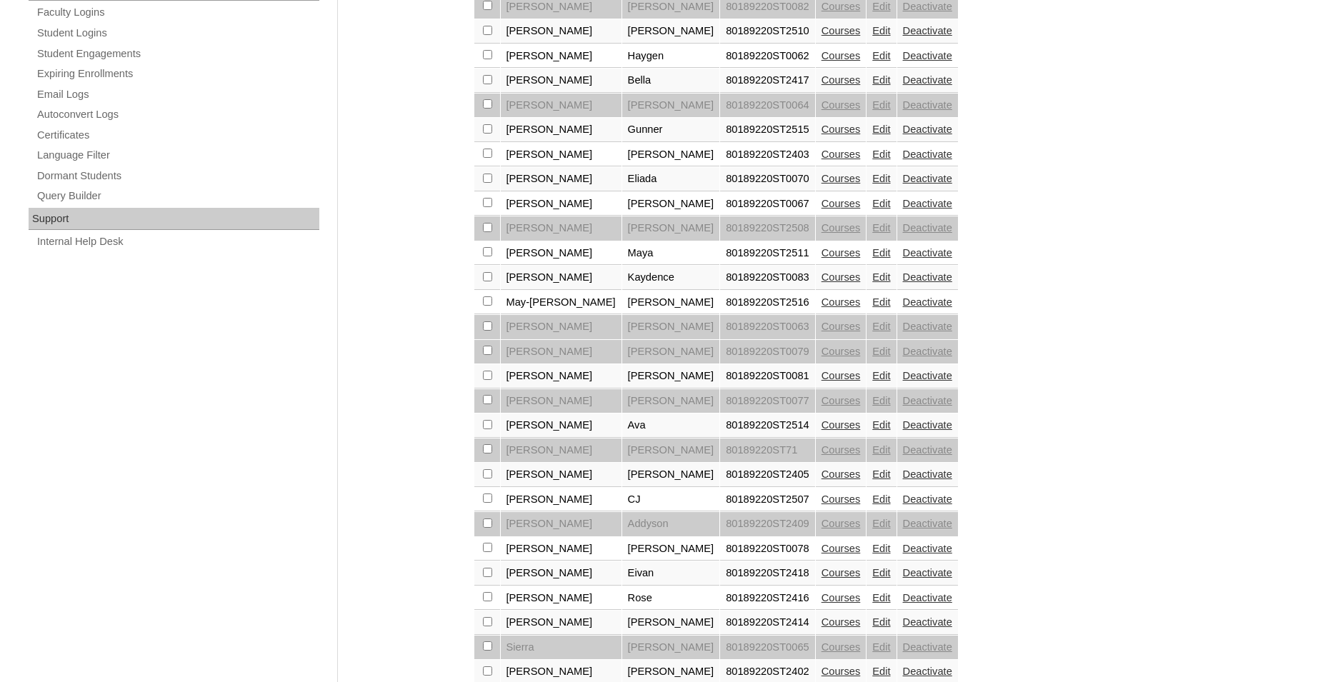
click at [822, 431] on link "Courses" at bounding box center [841, 424] width 39 height 11
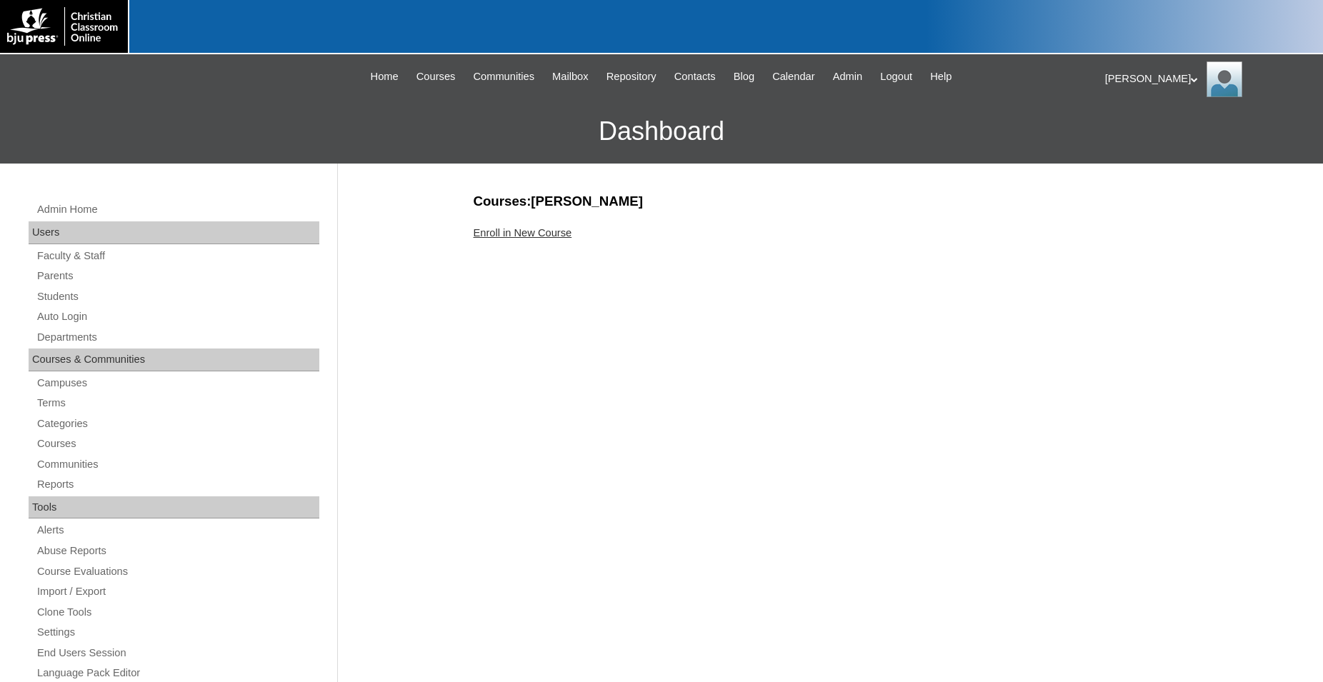
click at [547, 233] on link "Enroll in New Course" at bounding box center [523, 232] width 99 height 11
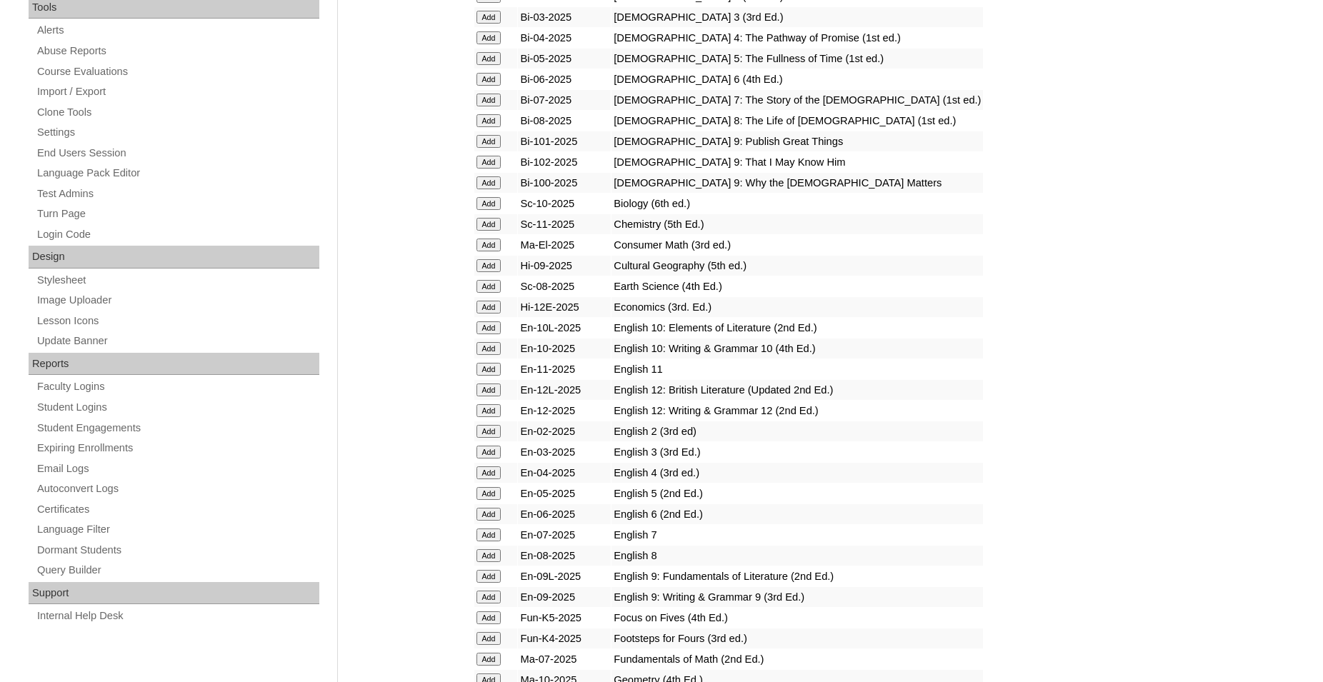
scroll to position [510, 0]
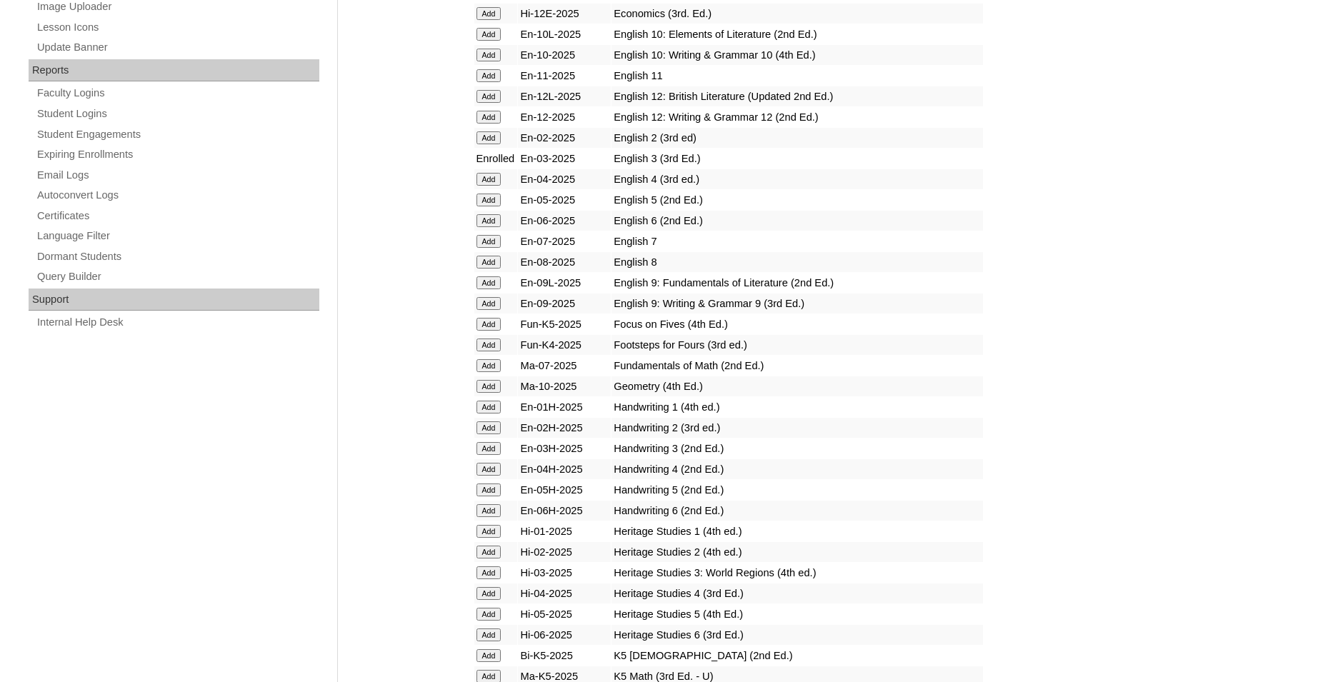
scroll to position [802, 0]
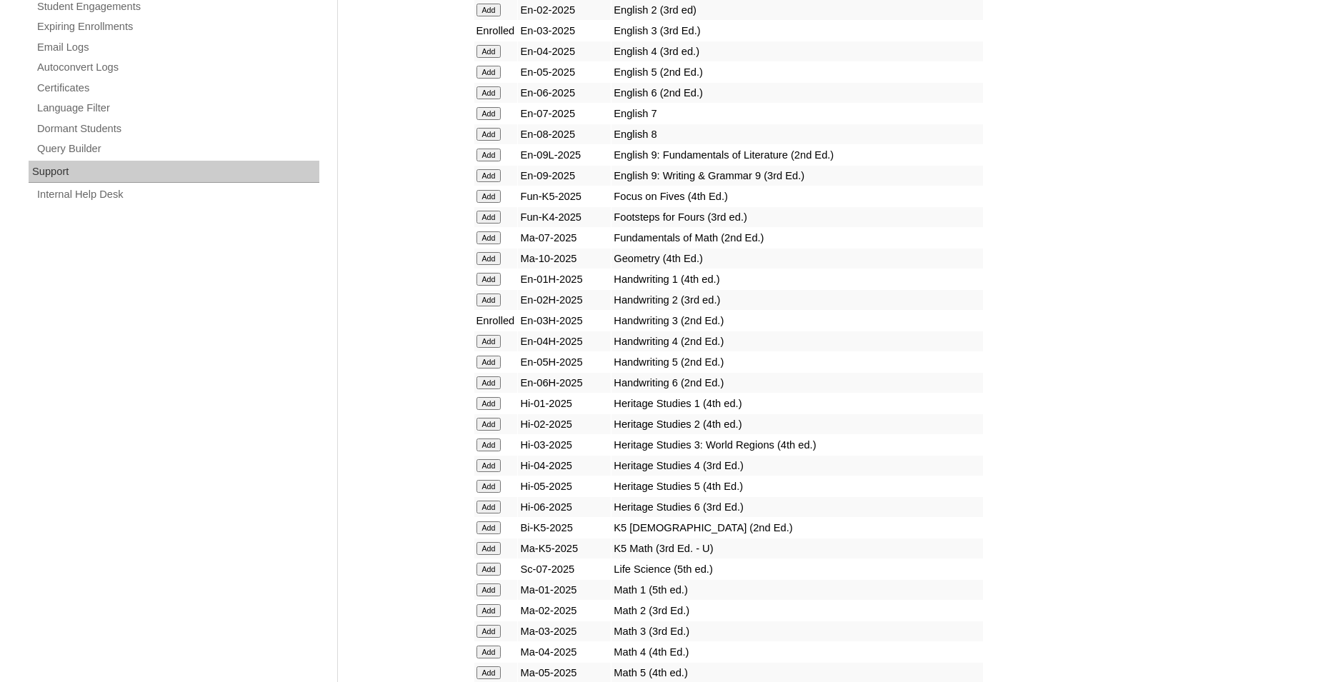
scroll to position [947, 0]
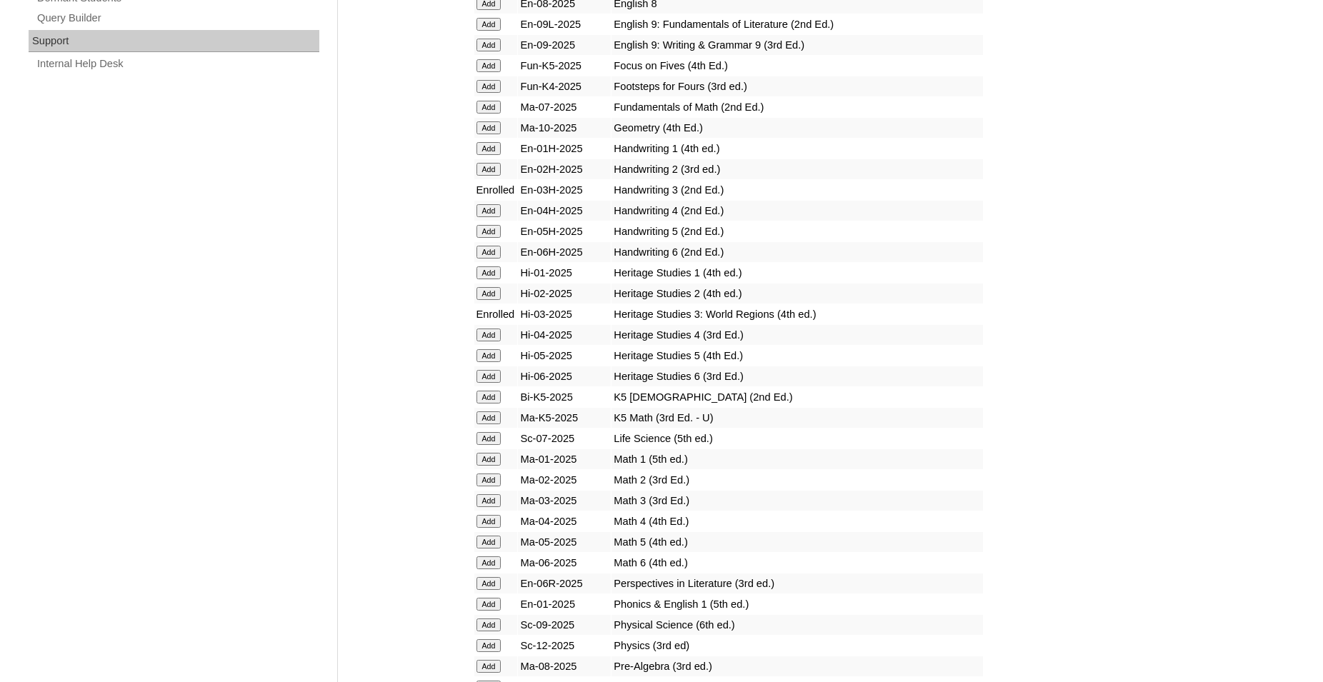
scroll to position [1093, 0]
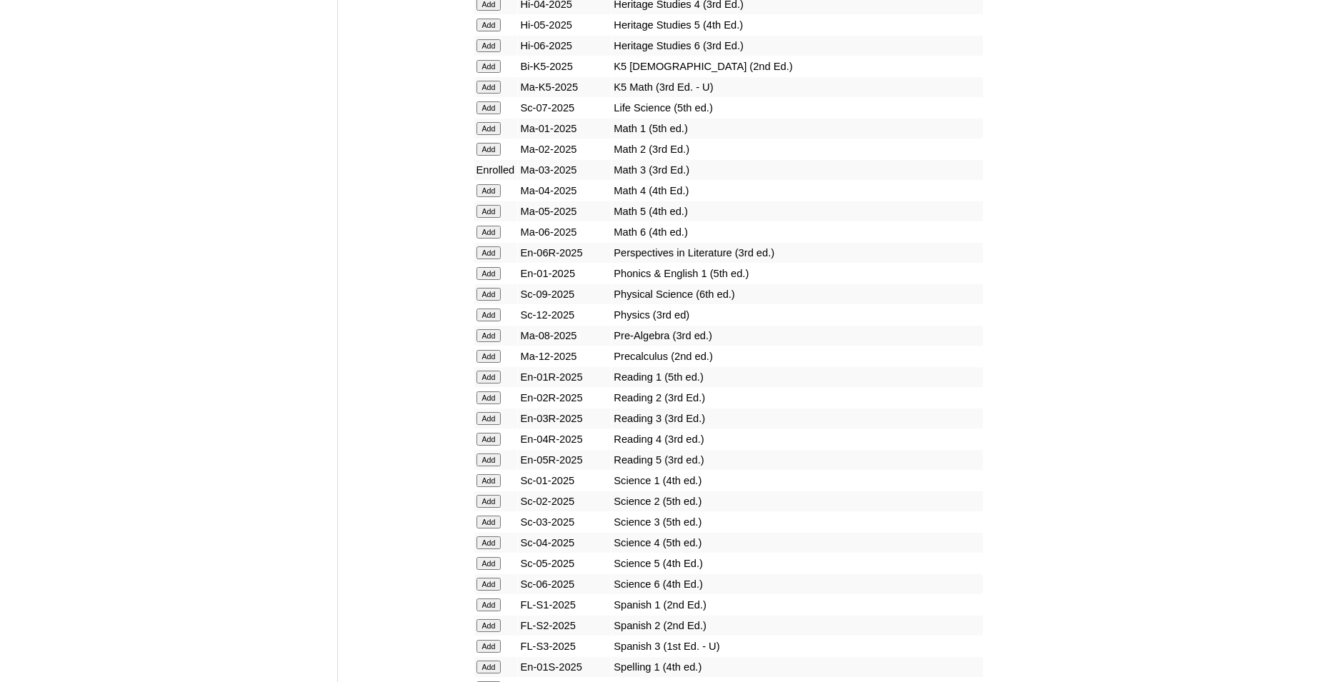
scroll to position [1385, 0]
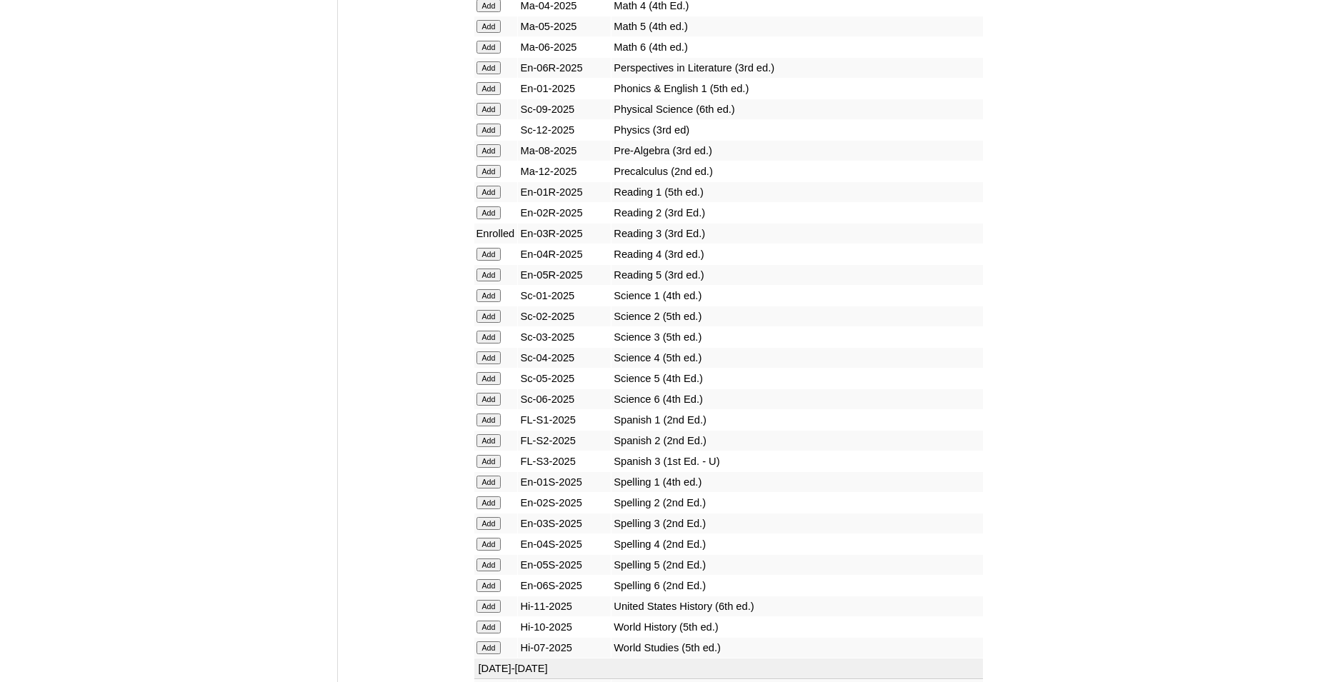
scroll to position [1603, 0]
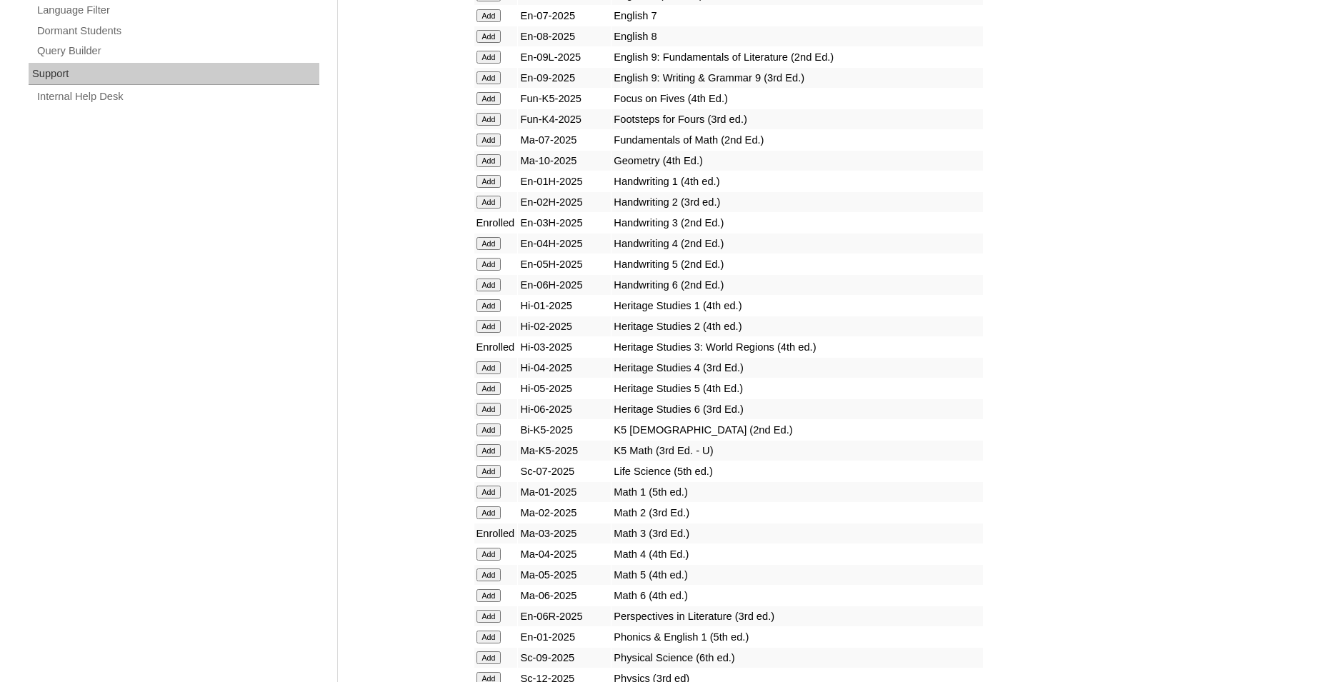
scroll to position [1020, 0]
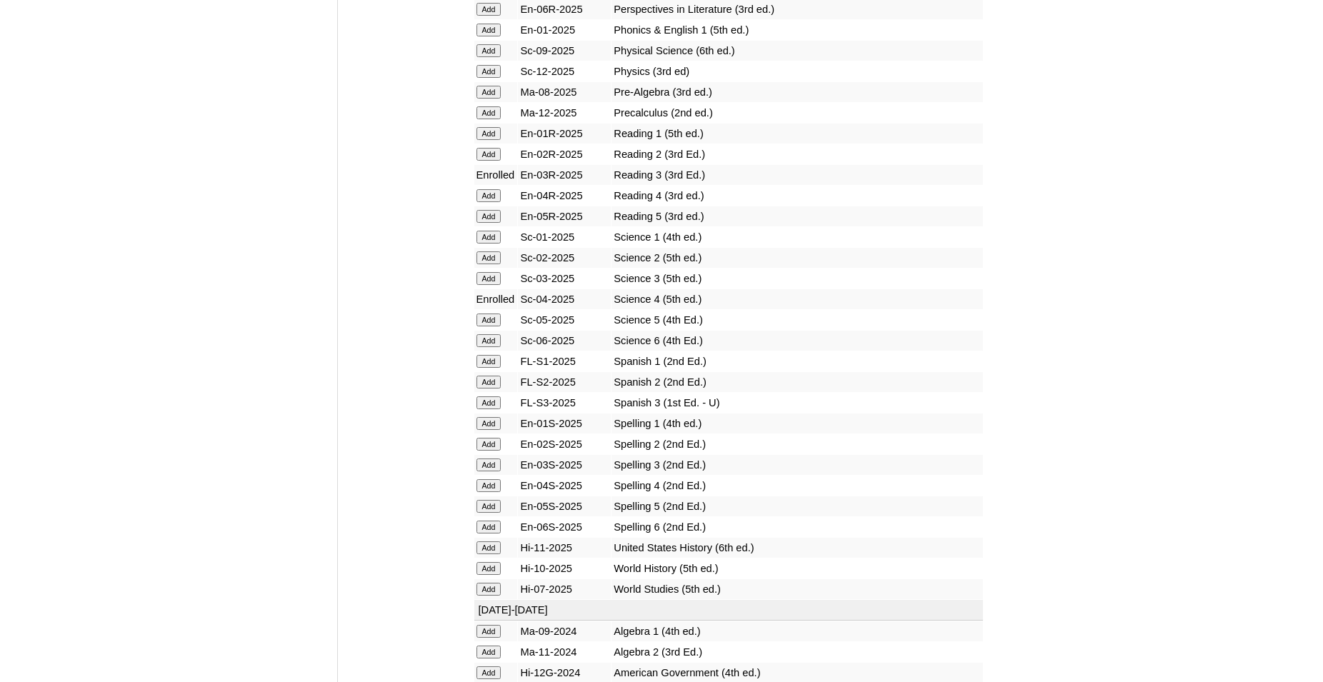
scroll to position [1676, 0]
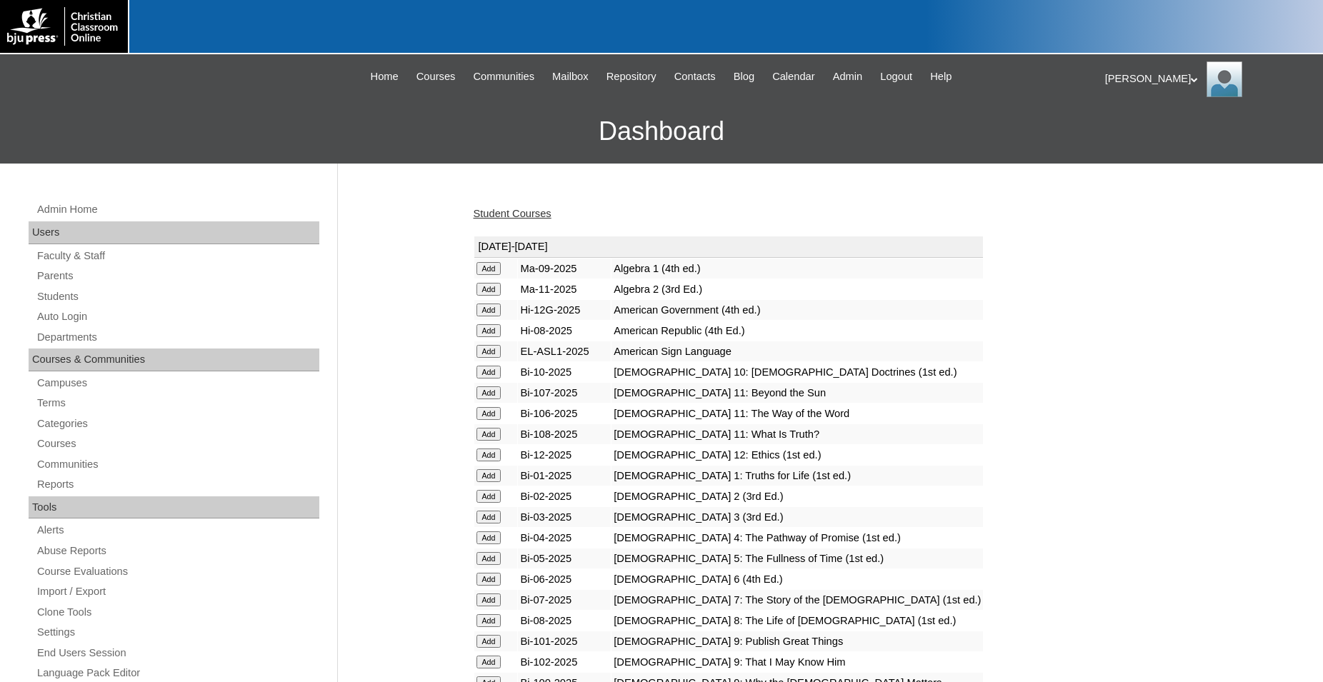
click at [526, 216] on link "Student Courses" at bounding box center [513, 213] width 78 height 11
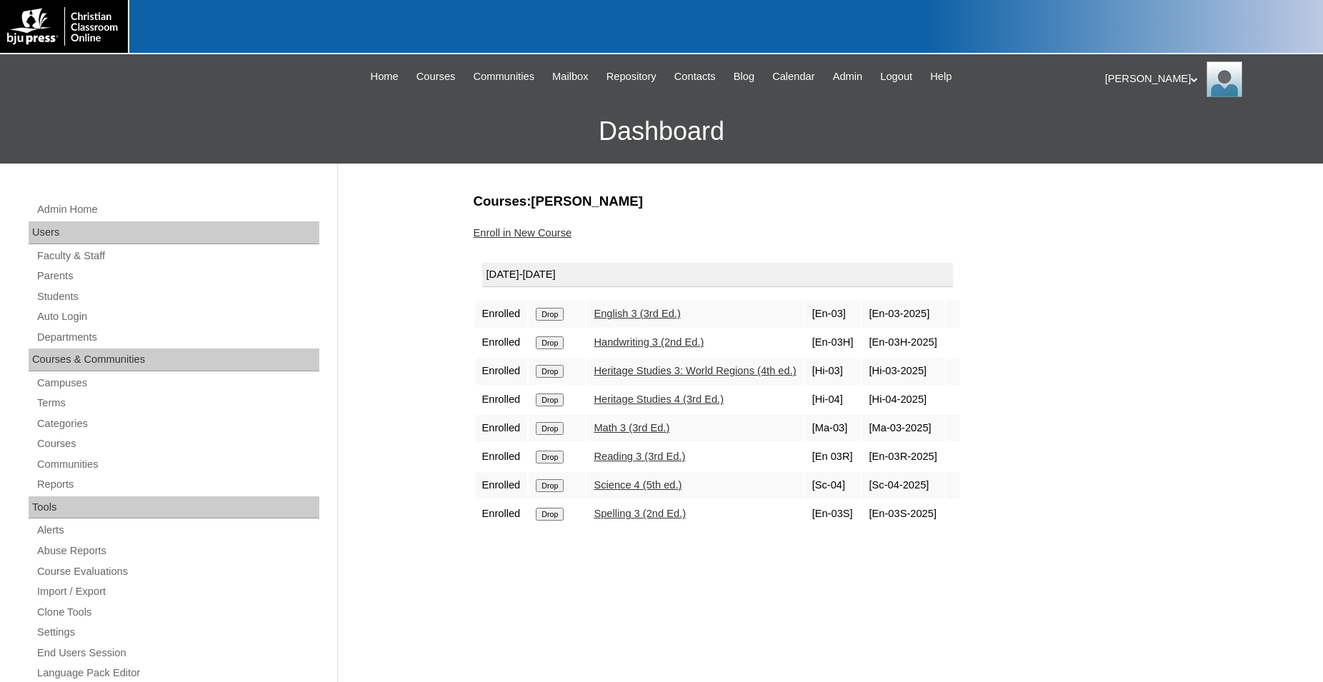
click at [558, 321] on input "Drop" at bounding box center [550, 314] width 28 height 13
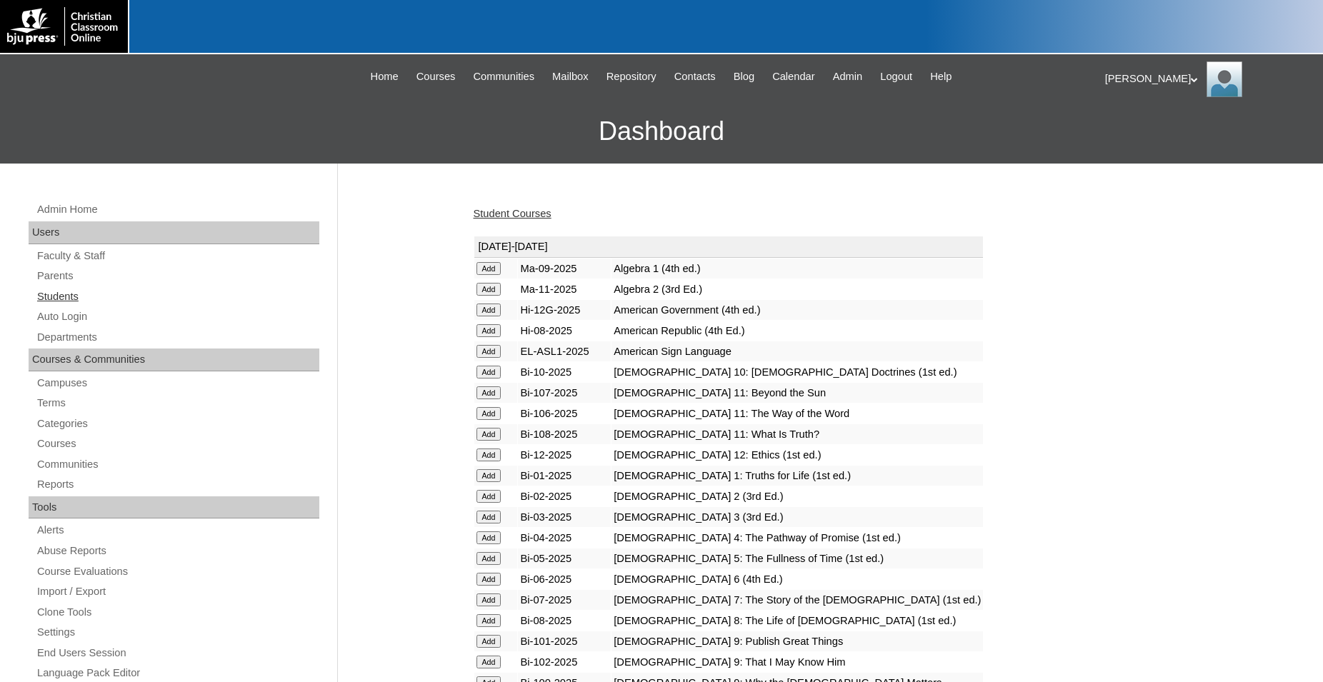
click at [64, 300] on link "Students" at bounding box center [178, 297] width 284 height 18
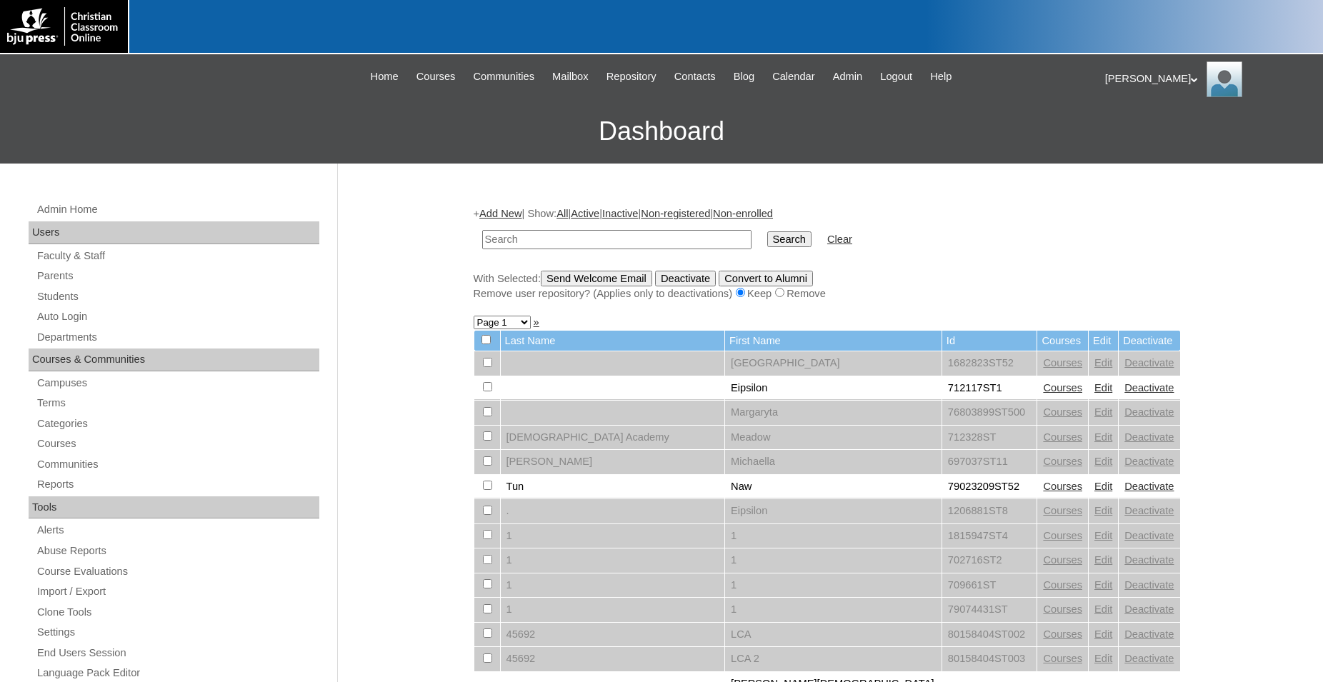
click at [596, 237] on input "text" at bounding box center [616, 239] width 269 height 19
type input "80189220"
click at [767, 231] on input "Search" at bounding box center [789, 239] width 44 height 16
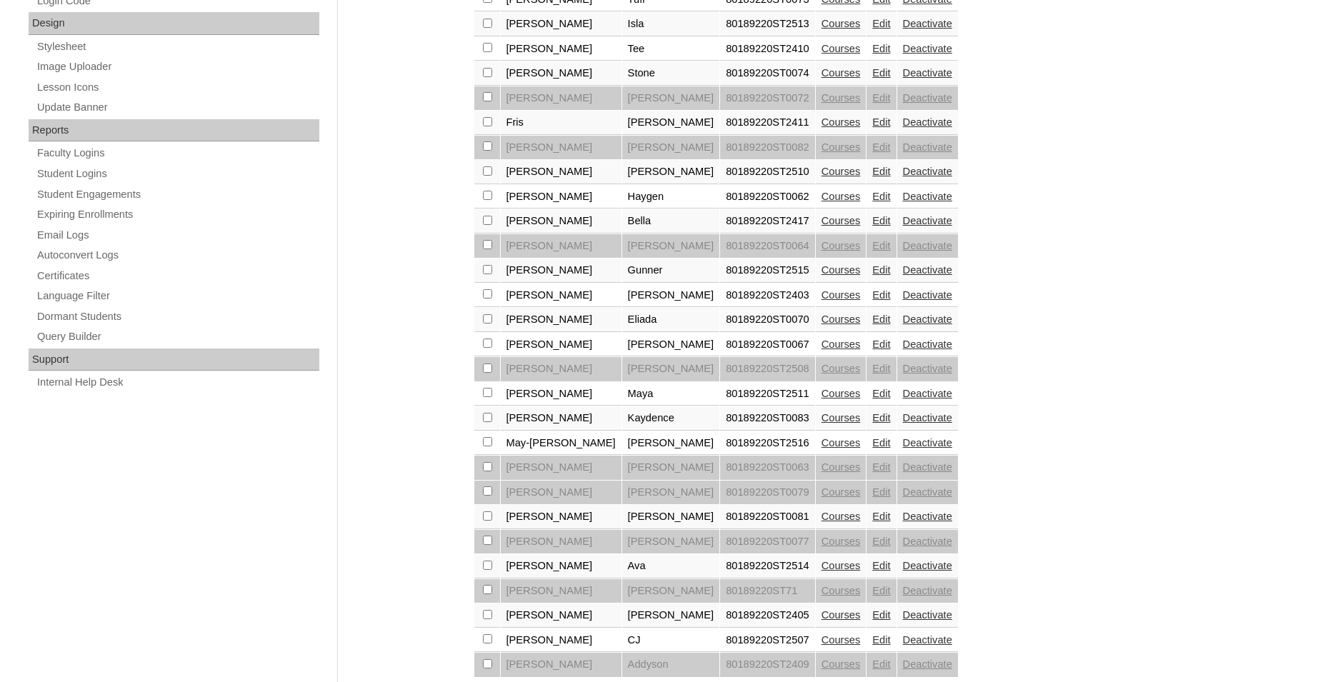
scroll to position [729, 0]
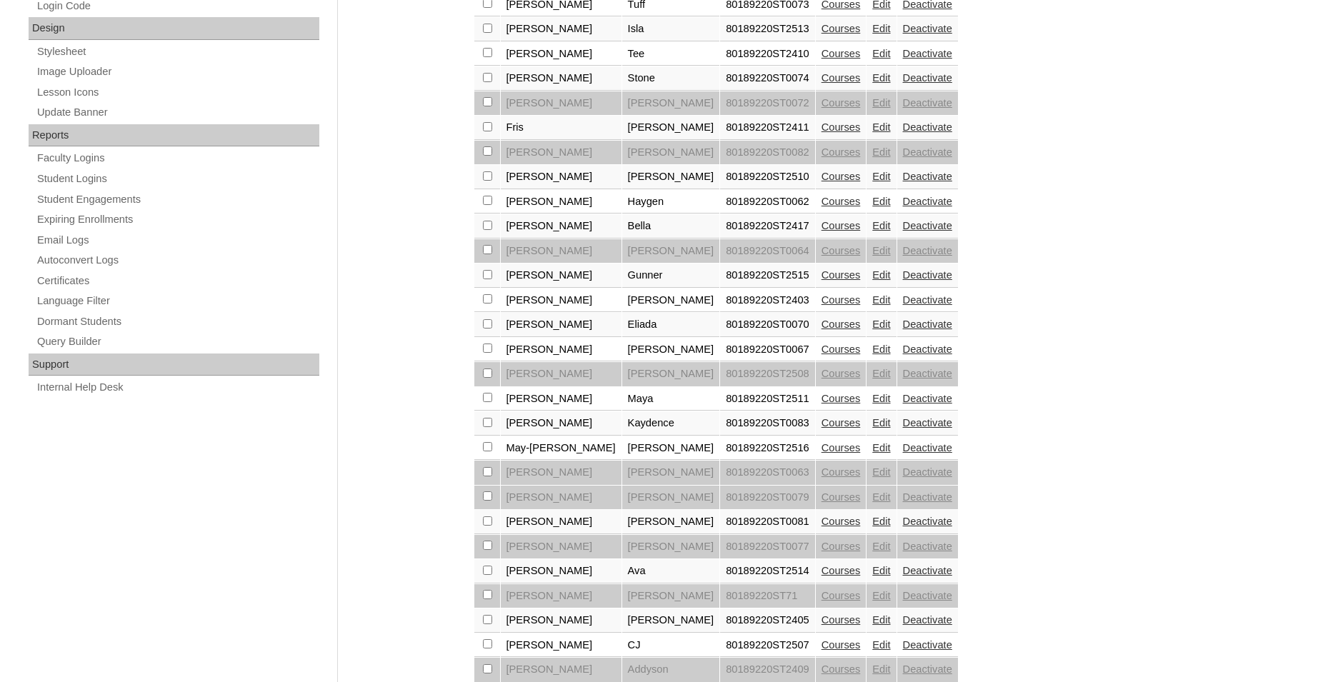
click at [872, 577] on link "Edit" at bounding box center [881, 570] width 18 height 11
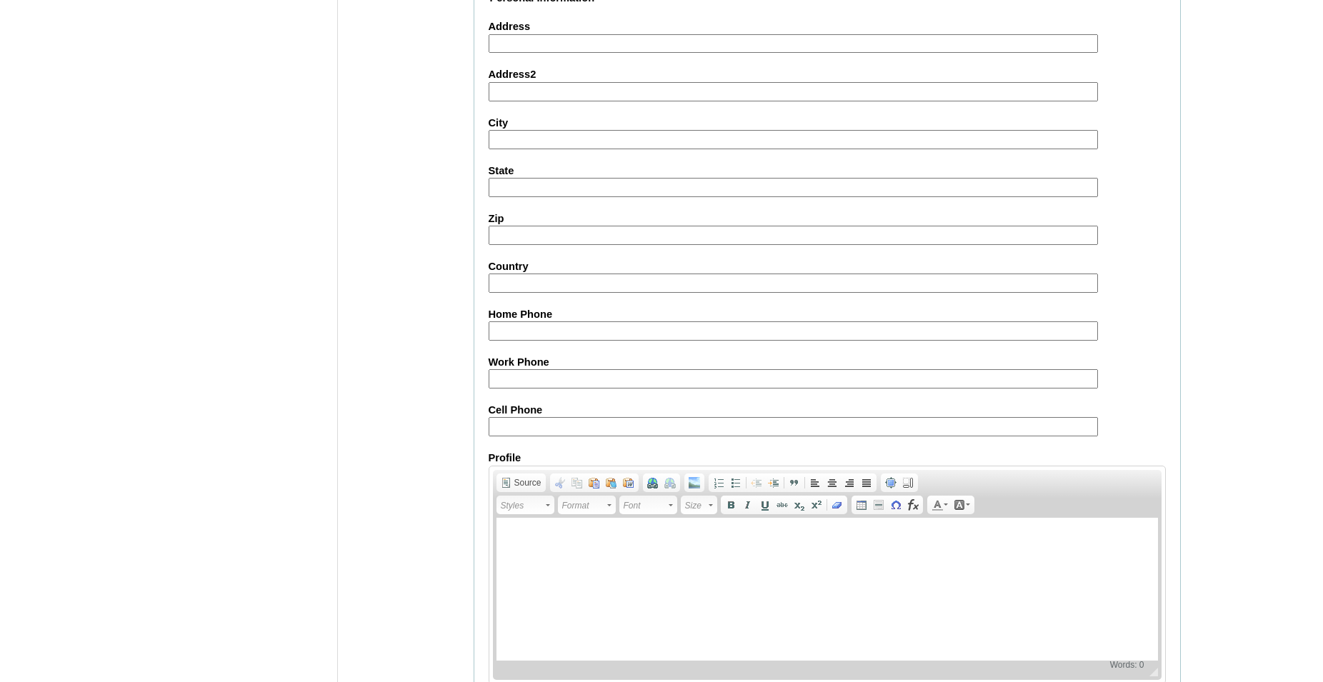
scroll to position [1552, 0]
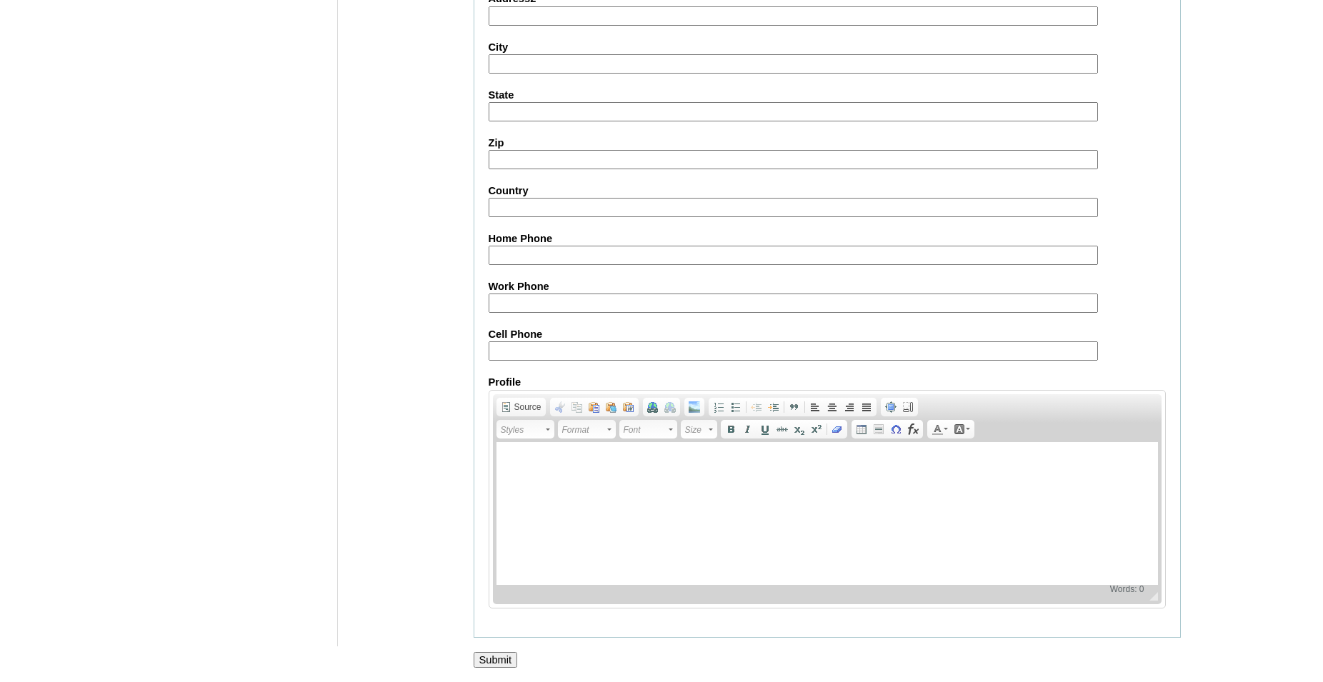
click at [490, 657] on input "Submit" at bounding box center [496, 660] width 44 height 16
